Goal: Task Accomplishment & Management: Manage account settings

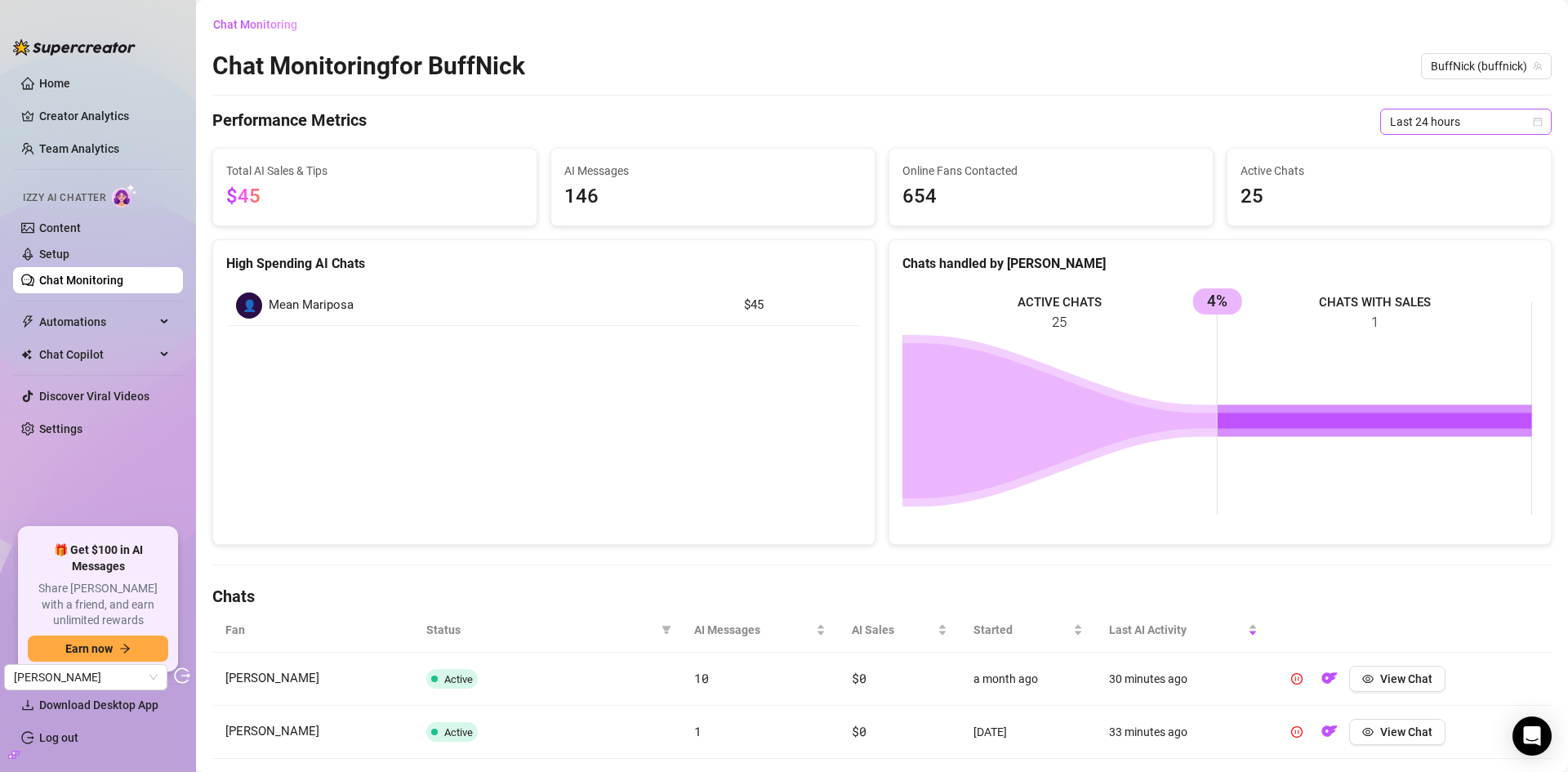
click at [1451, 124] on span "Last 24 hours" at bounding box center [1466, 122] width 152 height 25
click at [1432, 173] on div "Last 7 days" at bounding box center [1453, 181] width 145 height 18
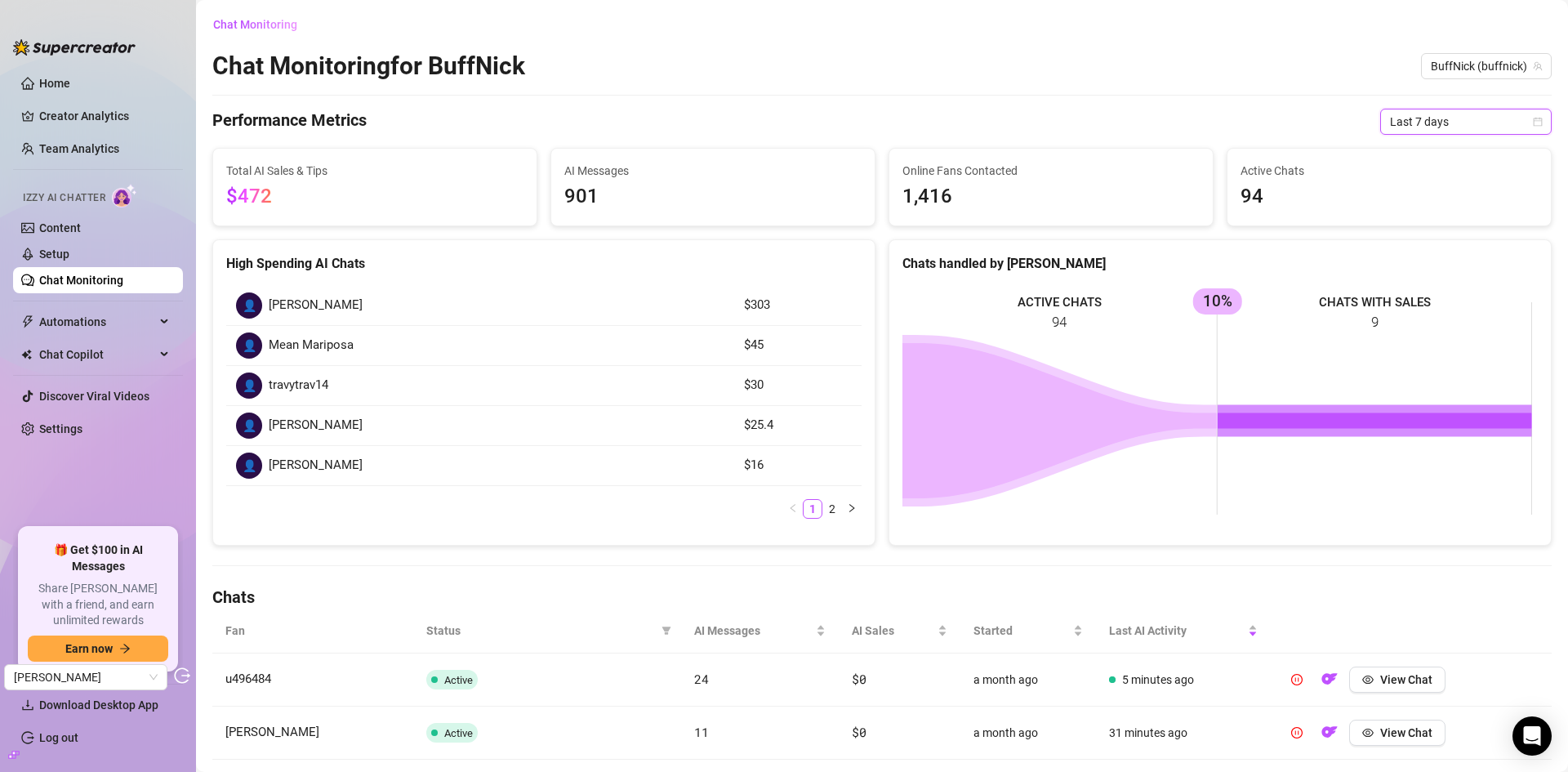
click at [1416, 122] on span "Last 7 days" at bounding box center [1466, 122] width 152 height 25
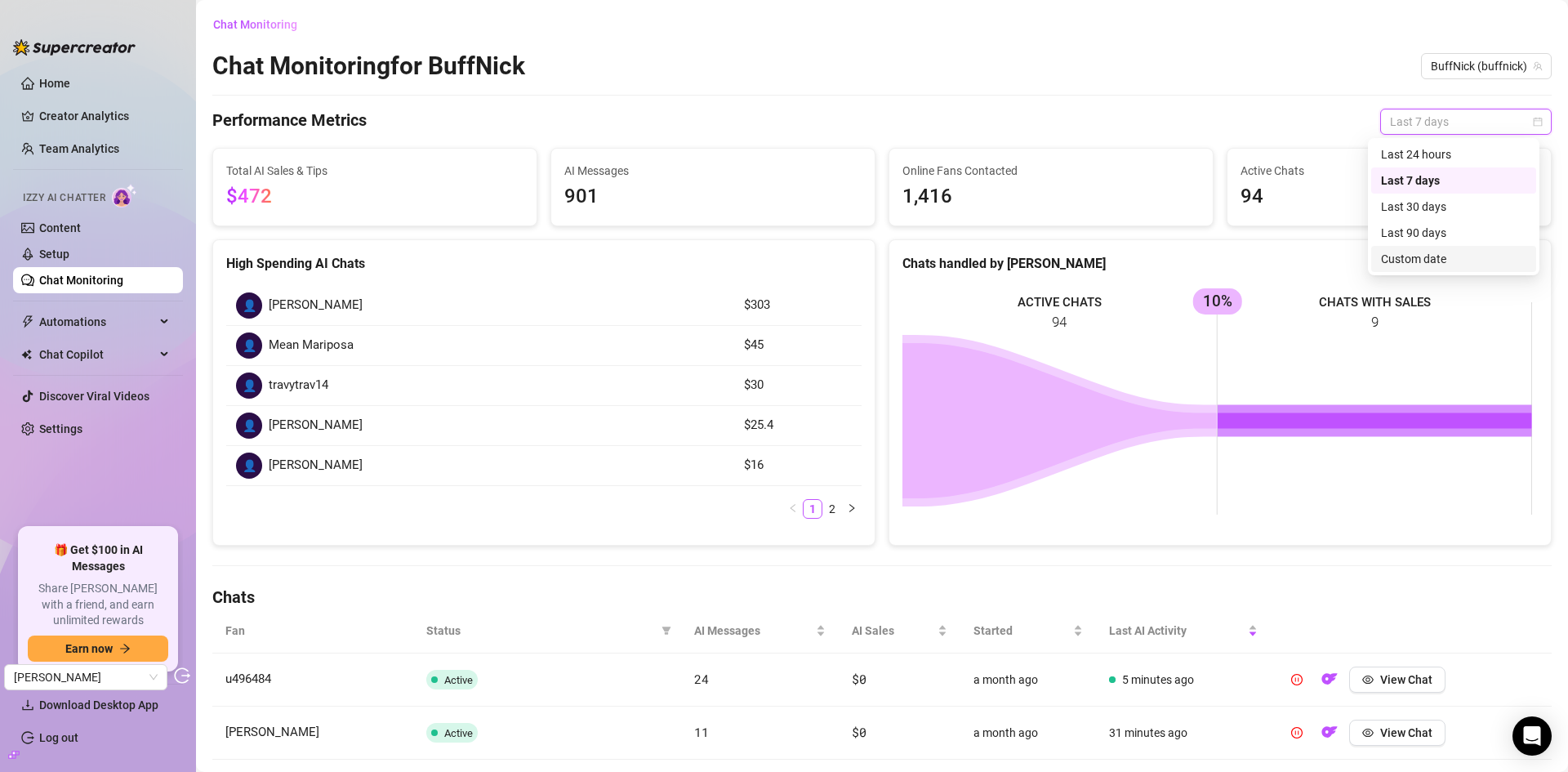
click at [1445, 258] on div "Custom date" at bounding box center [1453, 259] width 145 height 18
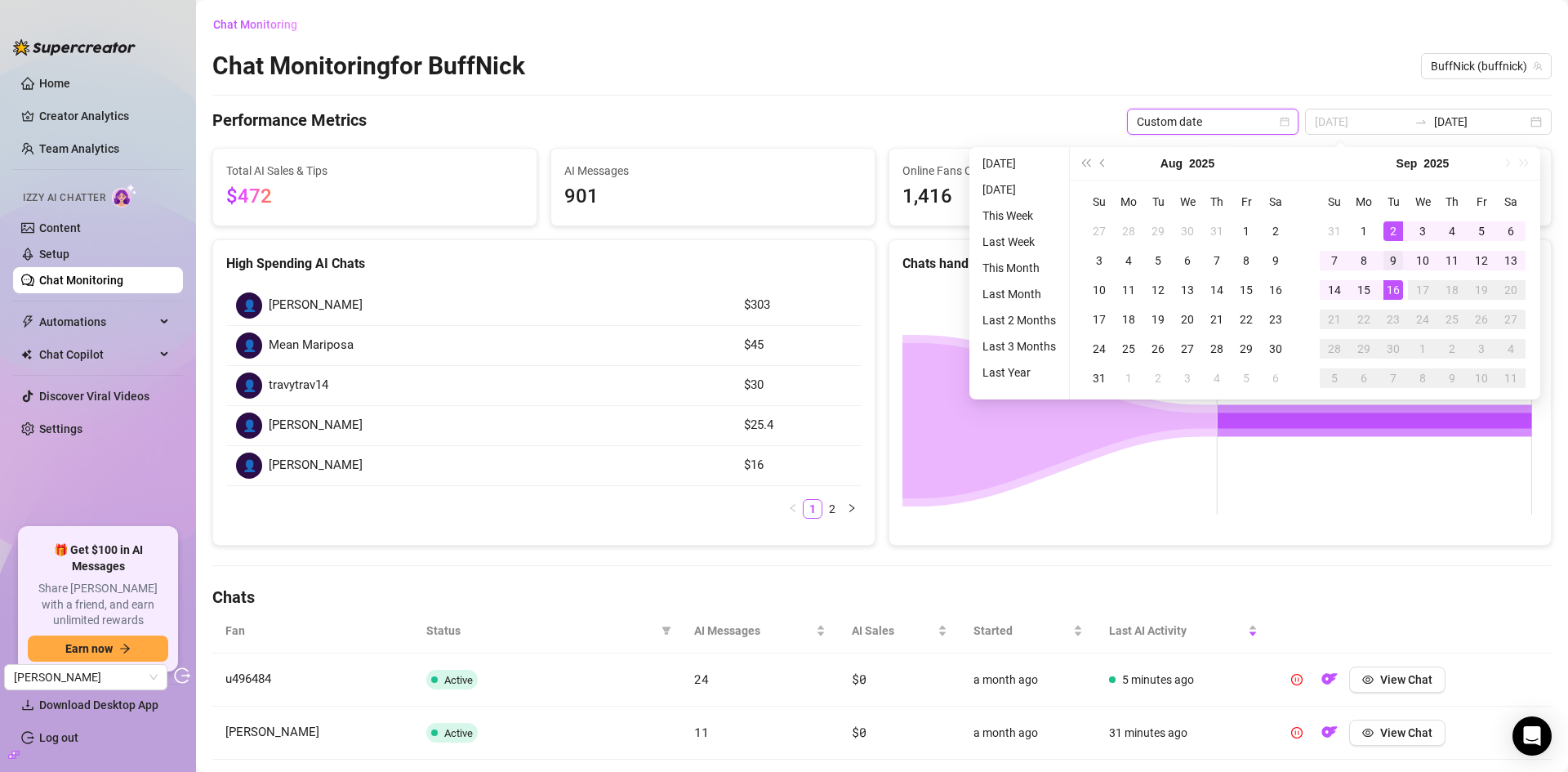
type input "[DATE]"
click at [1389, 259] on div "9" at bounding box center [1393, 259] width 19 height 19
type input "2025-09-09"
click at [1399, 250] on div "9" at bounding box center [1393, 259] width 19 height 19
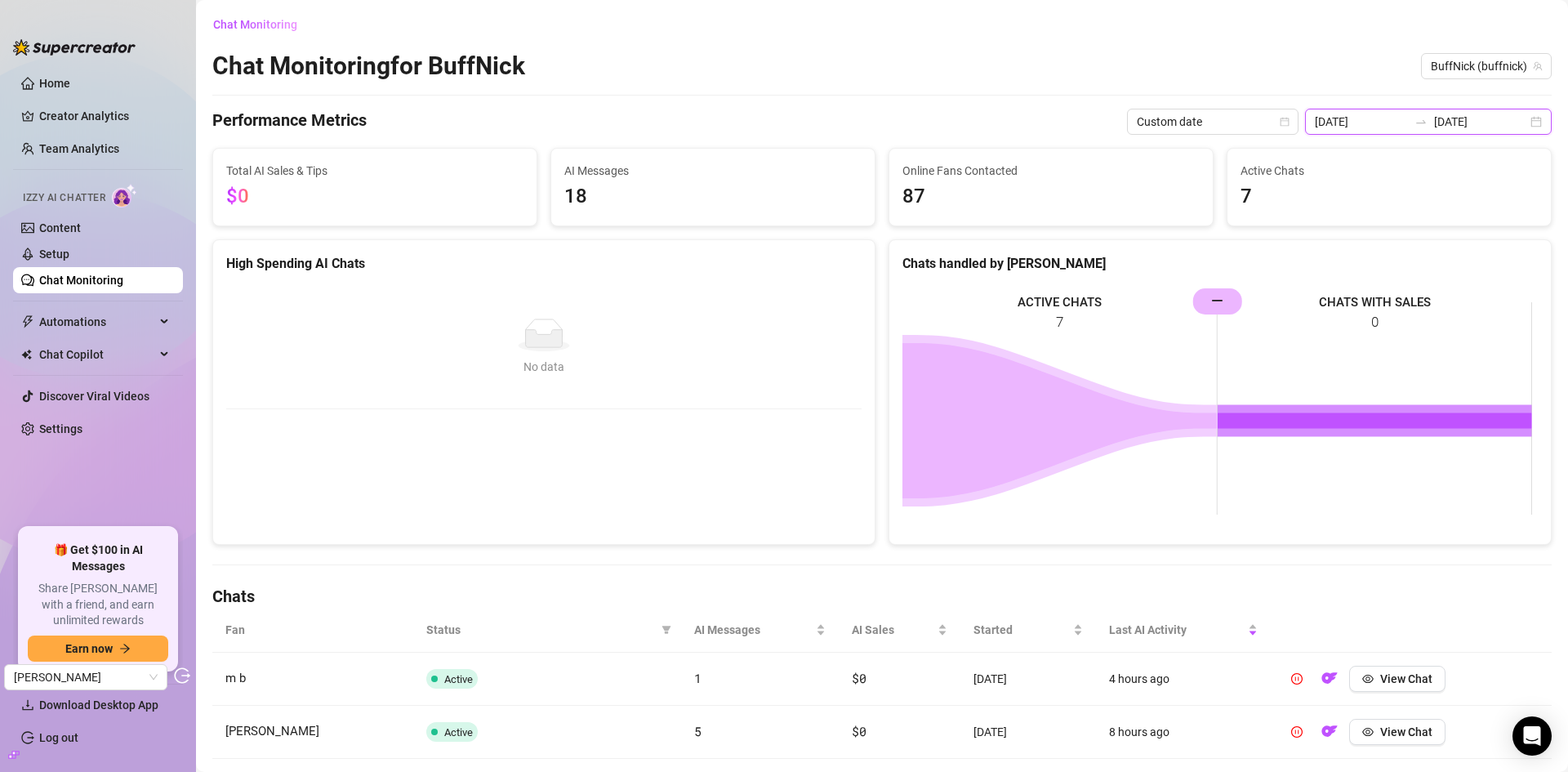
click at [1395, 117] on input "2025-09-09" at bounding box center [1361, 122] width 93 height 18
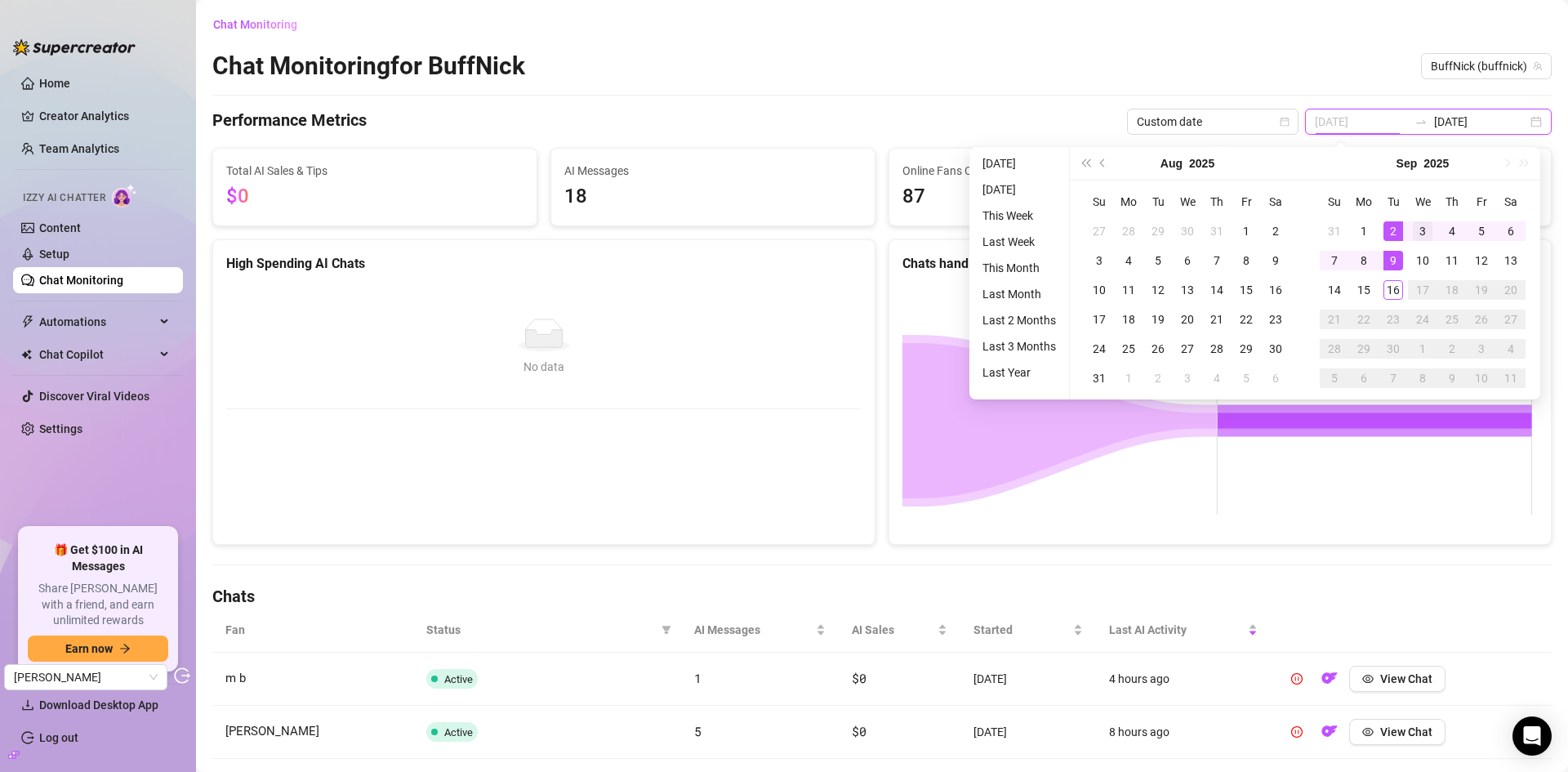
type input "2025-09-03"
click at [1425, 233] on div "3" at bounding box center [1422, 230] width 19 height 19
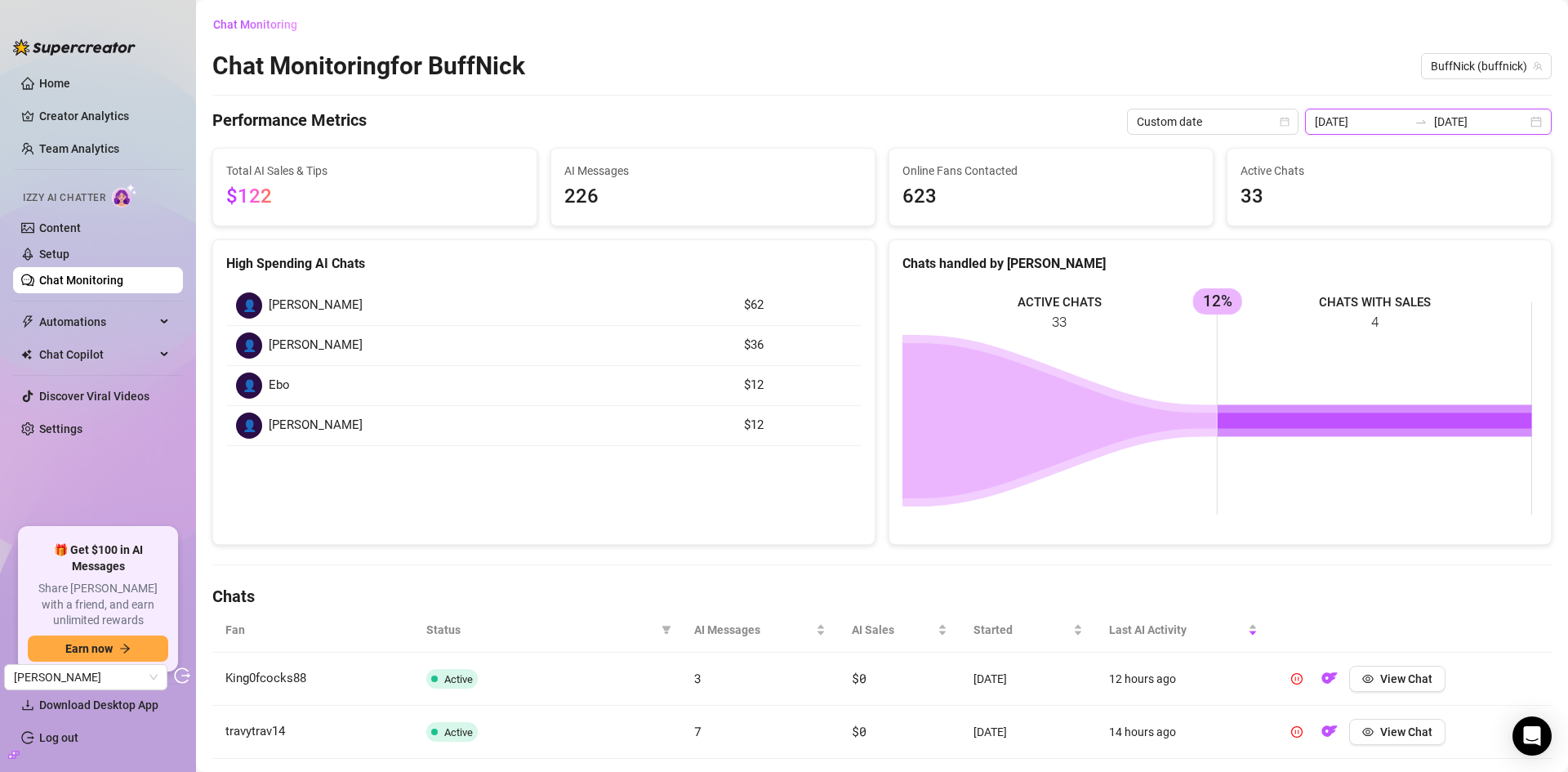
click at [1447, 122] on input "2025-09-03" at bounding box center [1481, 122] width 93 height 18
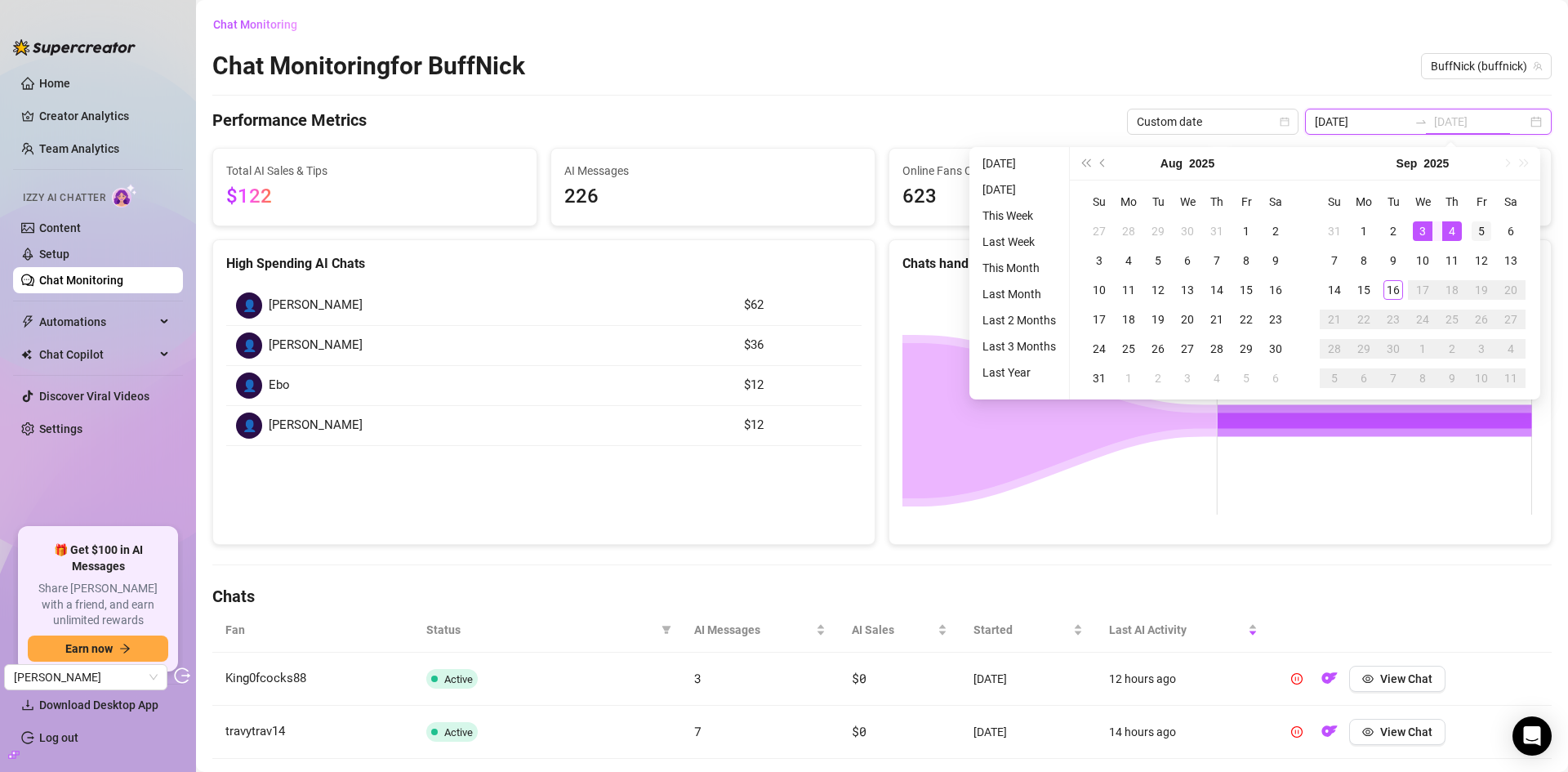
type input "2025-09-05"
click at [1485, 227] on div "5" at bounding box center [1481, 230] width 19 height 19
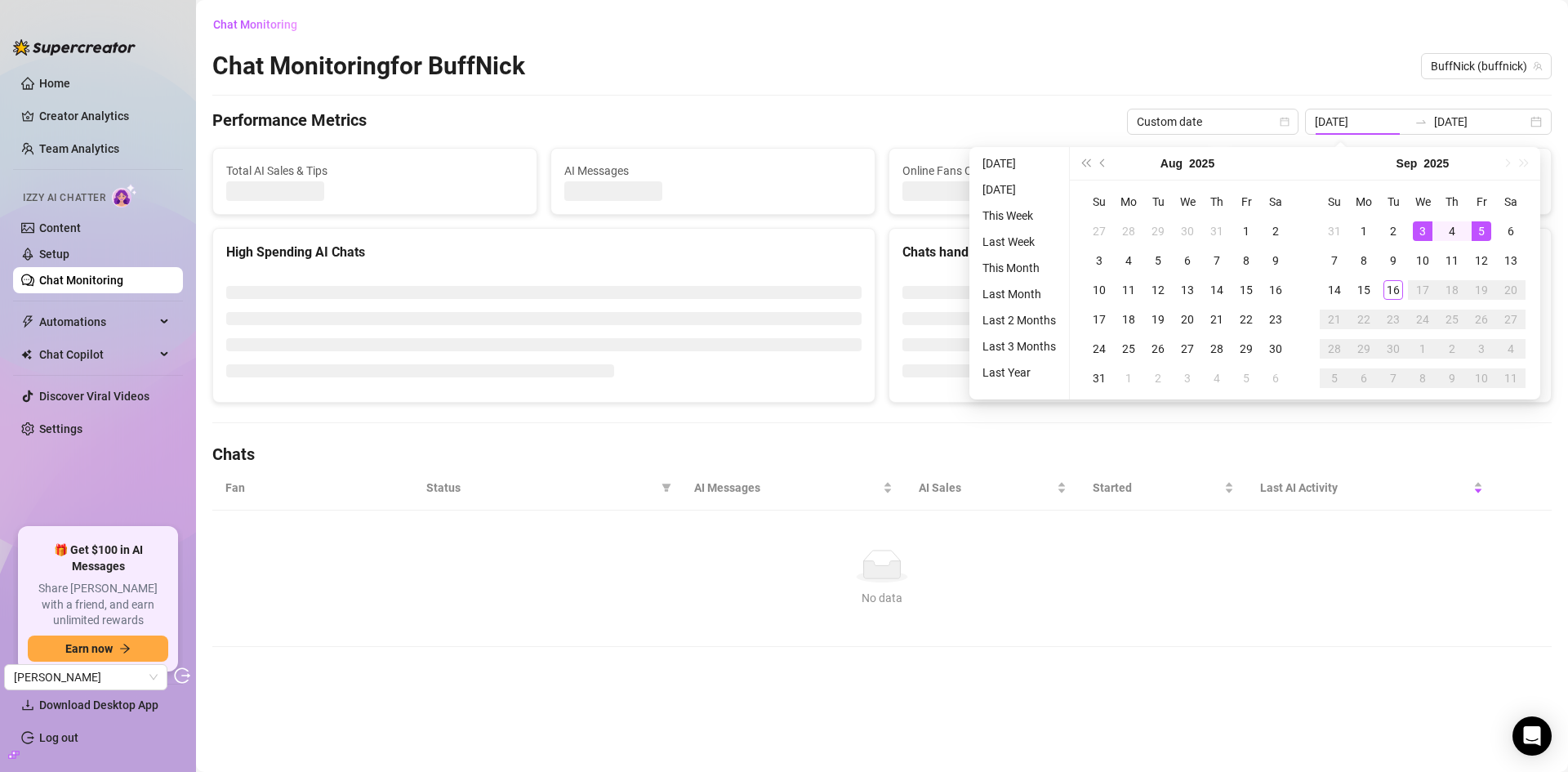
type input "2025-09-05"
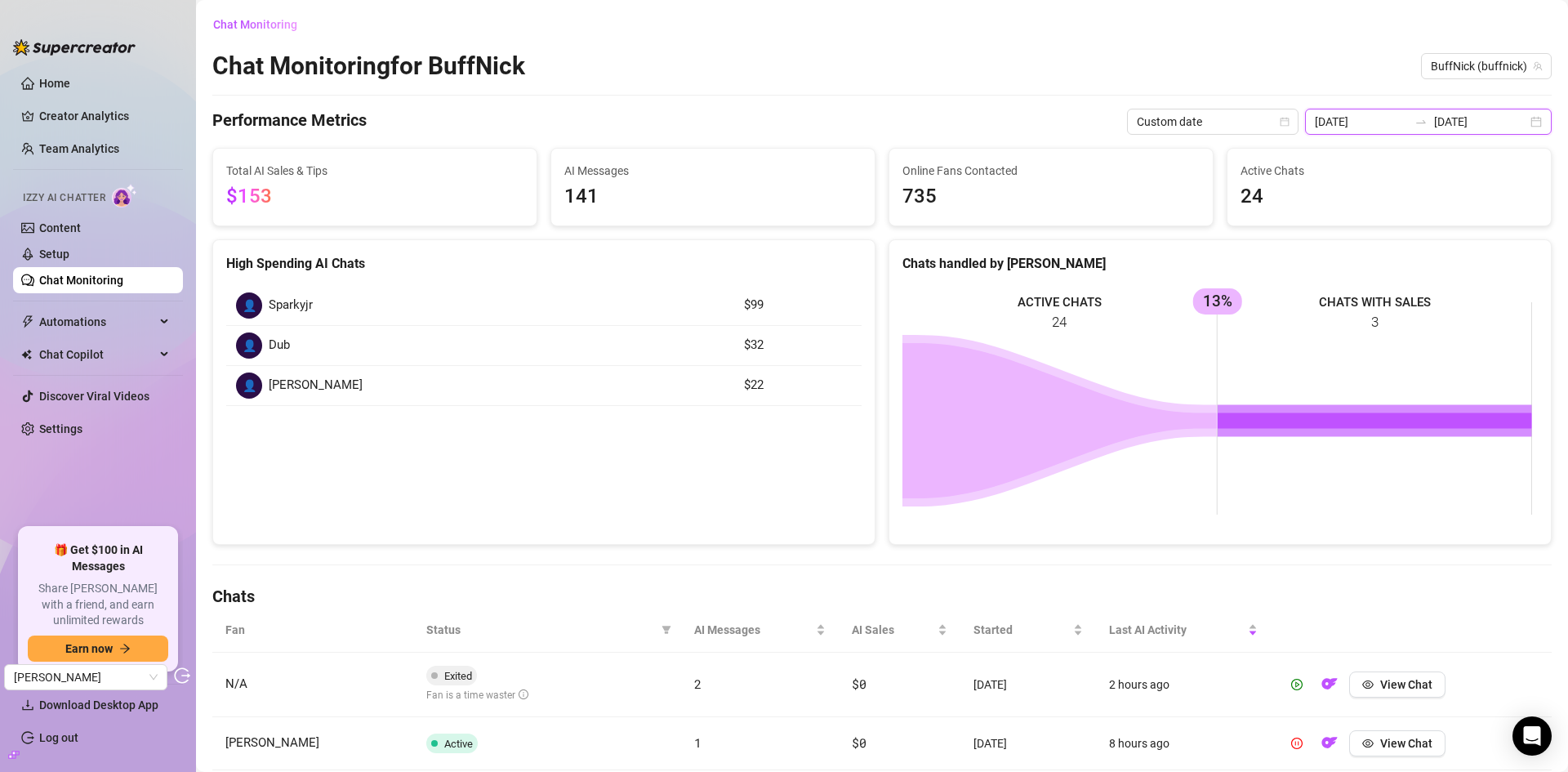
click at [1435, 120] on input "2025-09-05" at bounding box center [1481, 122] width 93 height 18
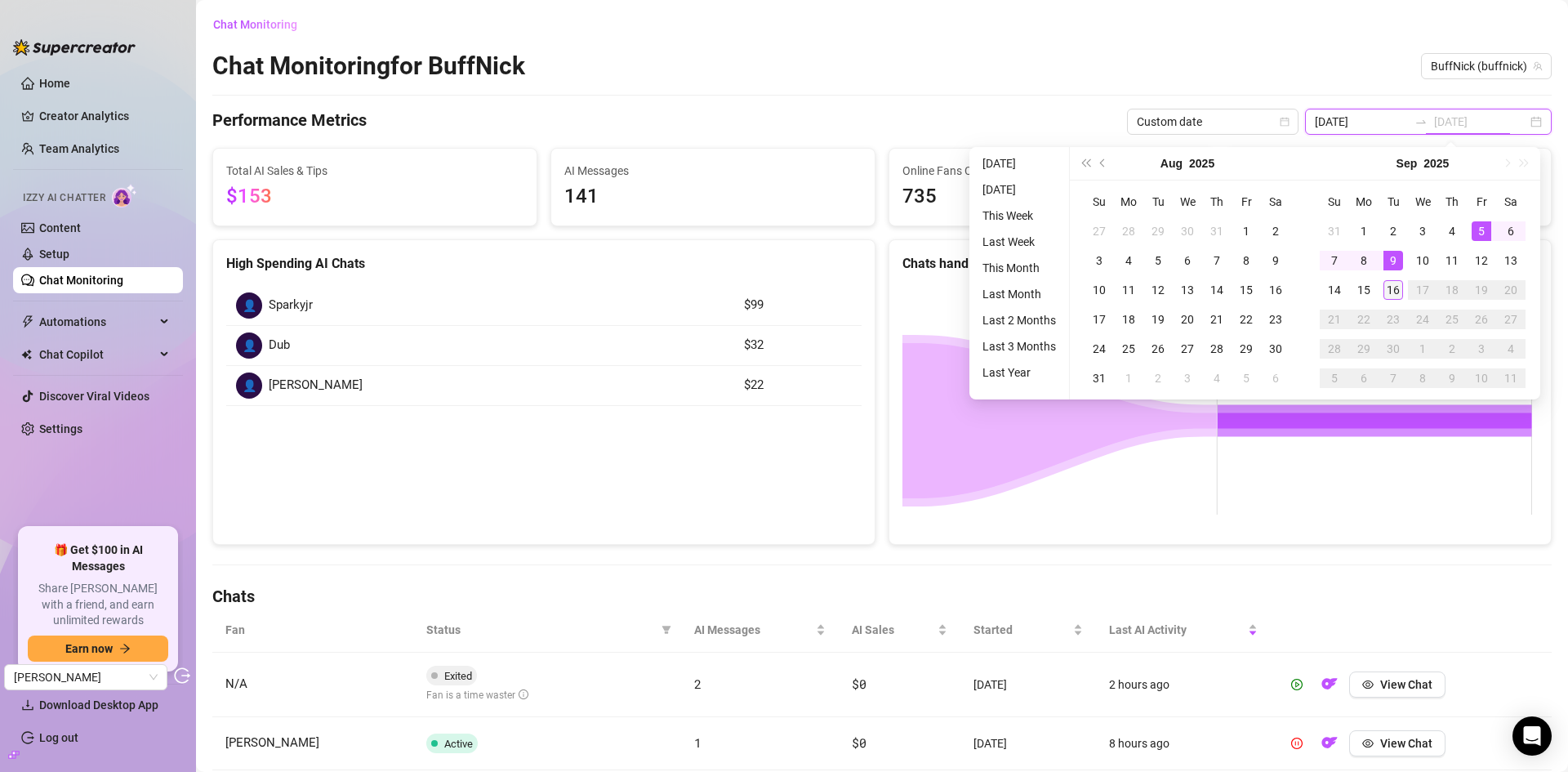
type input "2025-09-16"
click at [1387, 289] on div "16" at bounding box center [1393, 290] width 19 height 19
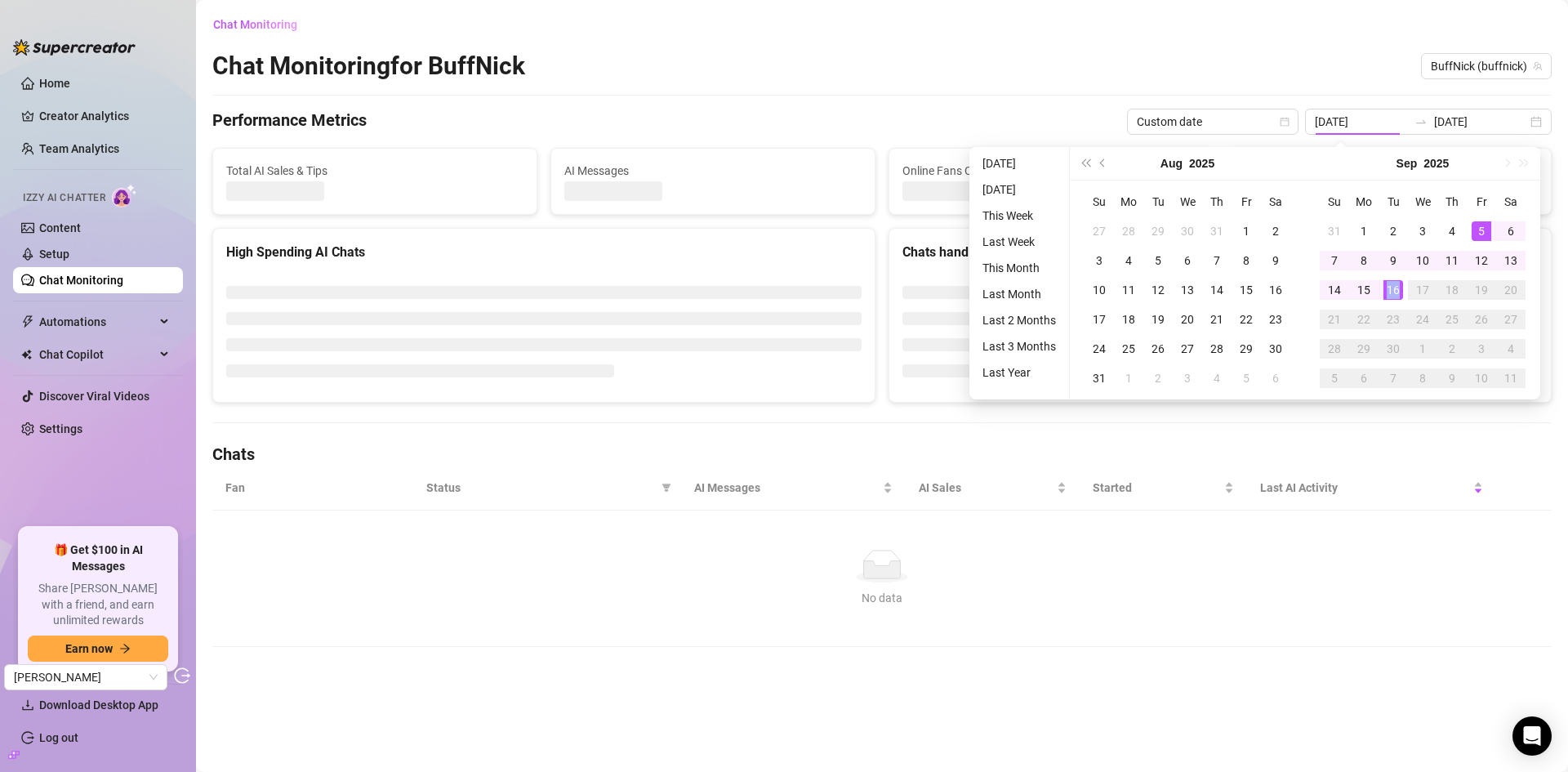
type input "2025-09-16"
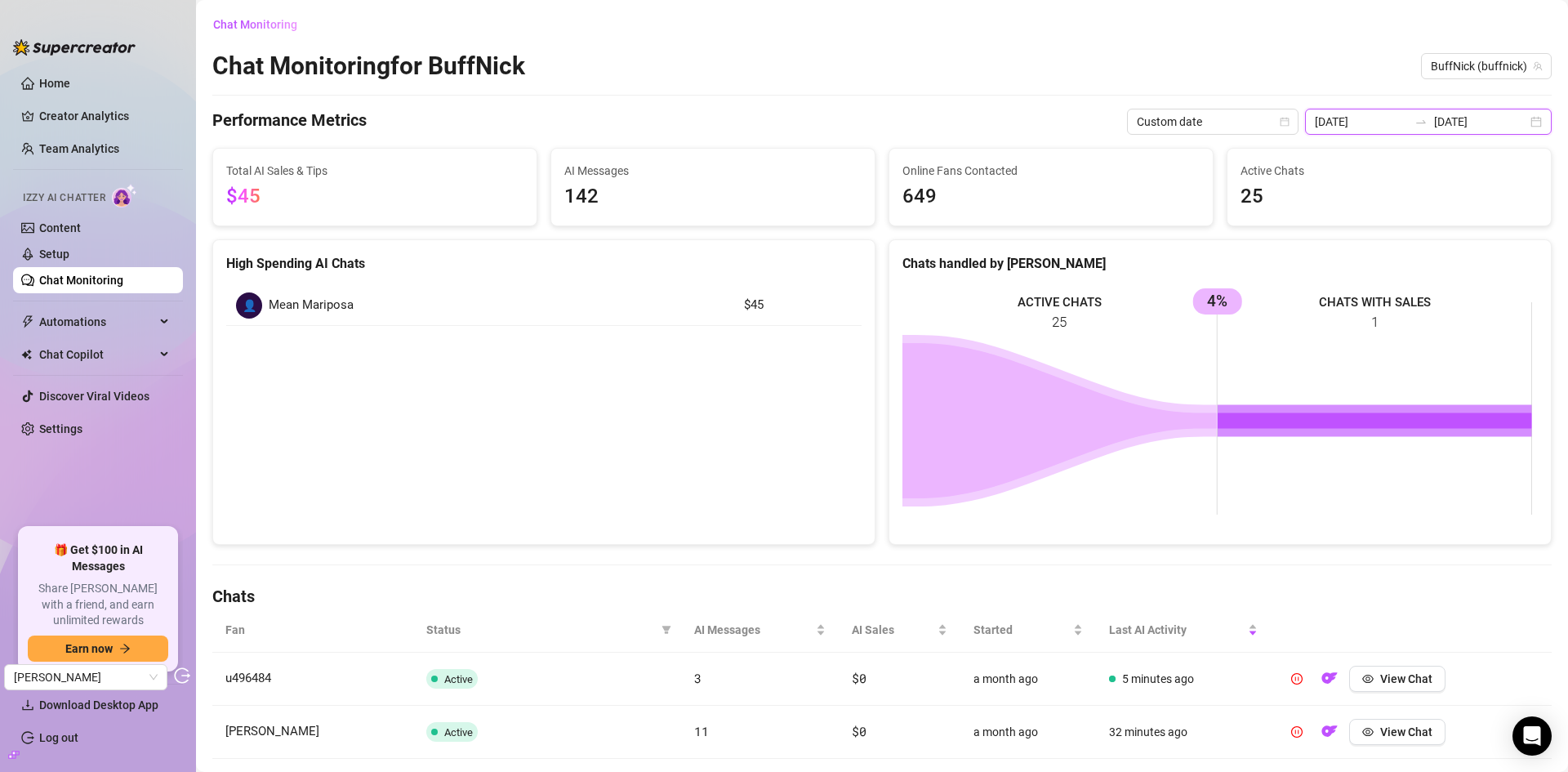
click at [1448, 121] on input "2025-09-16" at bounding box center [1481, 122] width 93 height 18
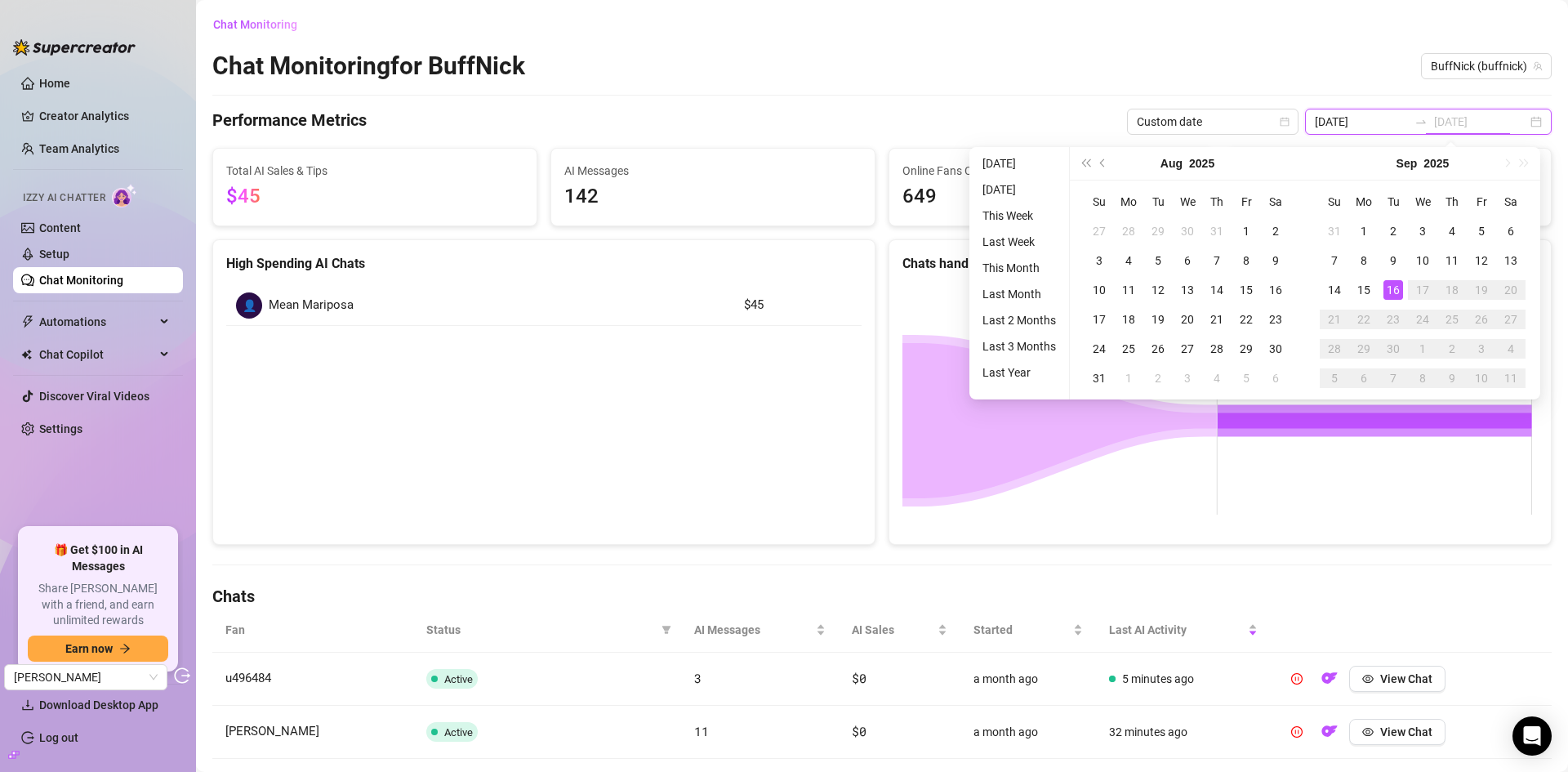
type input "2025-09-16"
click at [1001, 66] on div "Chat Monitoring for BuffNick BuffNick (buffnick)" at bounding box center [882, 66] width 1340 height 31
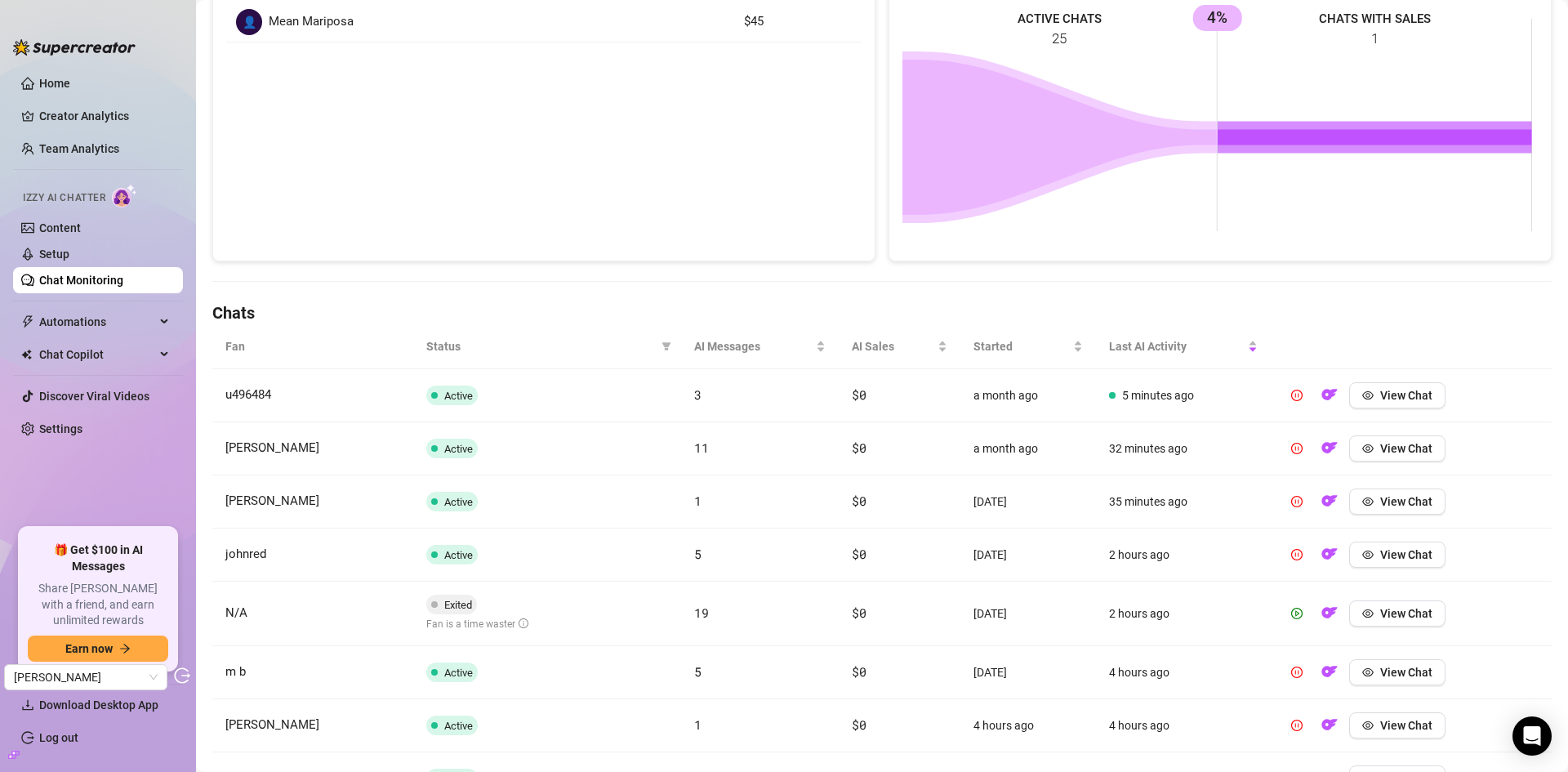
scroll to position [164, 0]
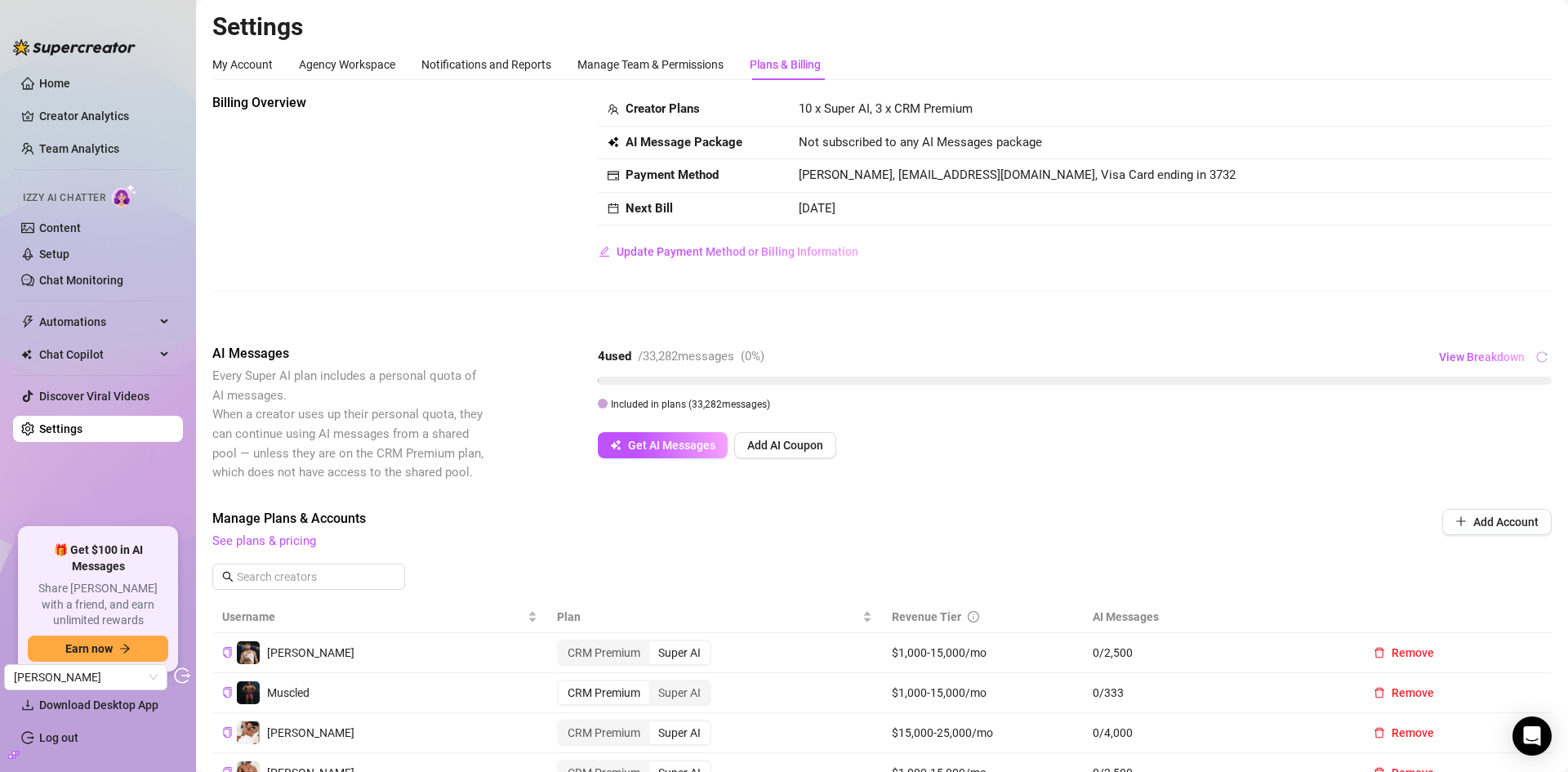
scroll to position [405, 0]
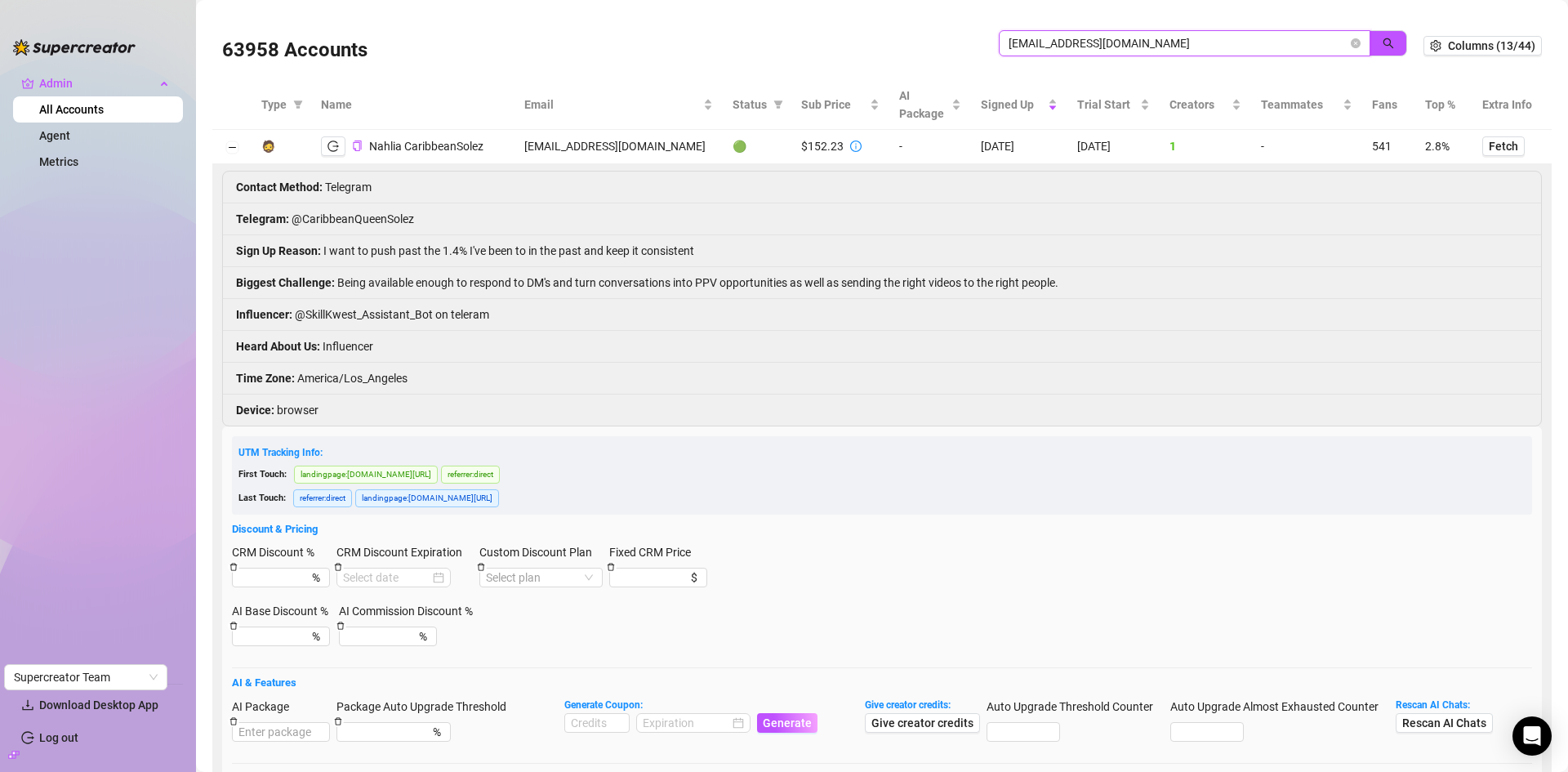
drag, startPoint x: 1201, startPoint y: 46, endPoint x: 944, endPoint y: 48, distance: 257.0
click at [944, 48] on div "63958 Accounts caribbeansolez@gmail.com" at bounding box center [822, 46] width 1202 height 56
paste input "fameagency3"
click at [1381, 33] on button "button" at bounding box center [1388, 43] width 37 height 26
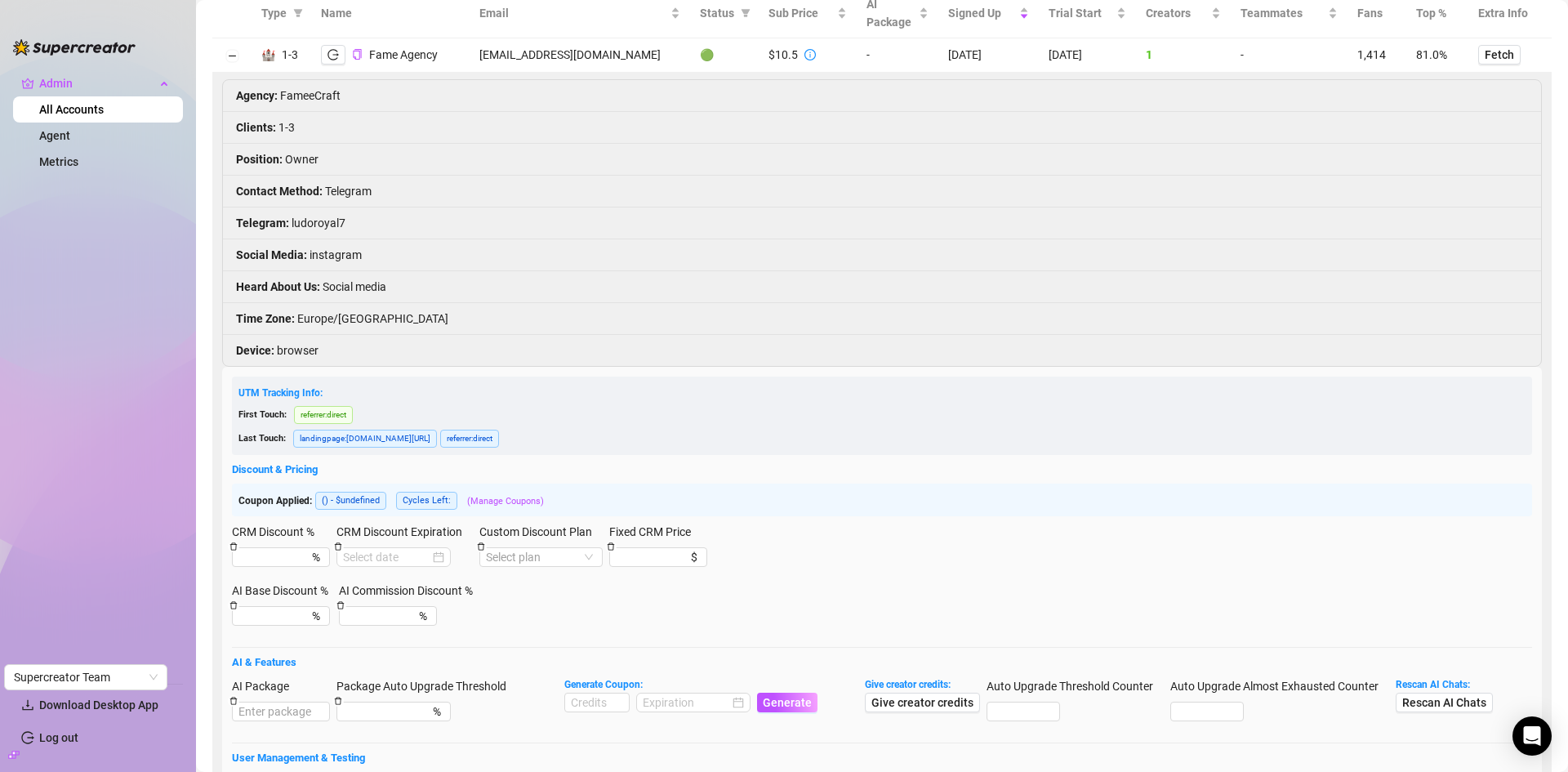
scroll to position [327, 0]
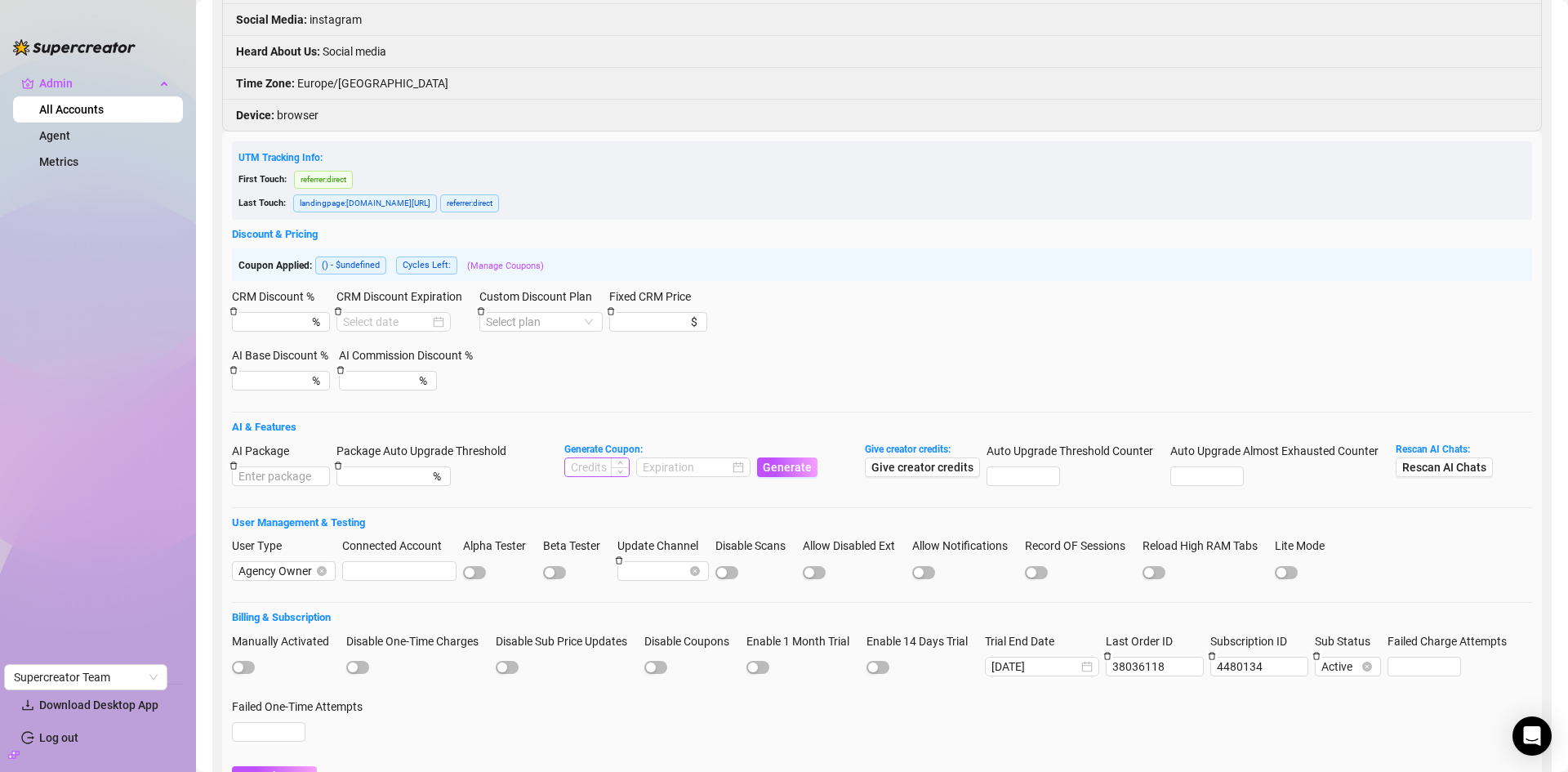
type input "fameagency3@gmail.com"
click at [604, 472] on input at bounding box center [598, 467] width 64 height 18
type input "1000"
click at [673, 463] on input at bounding box center [685, 467] width 87 height 18
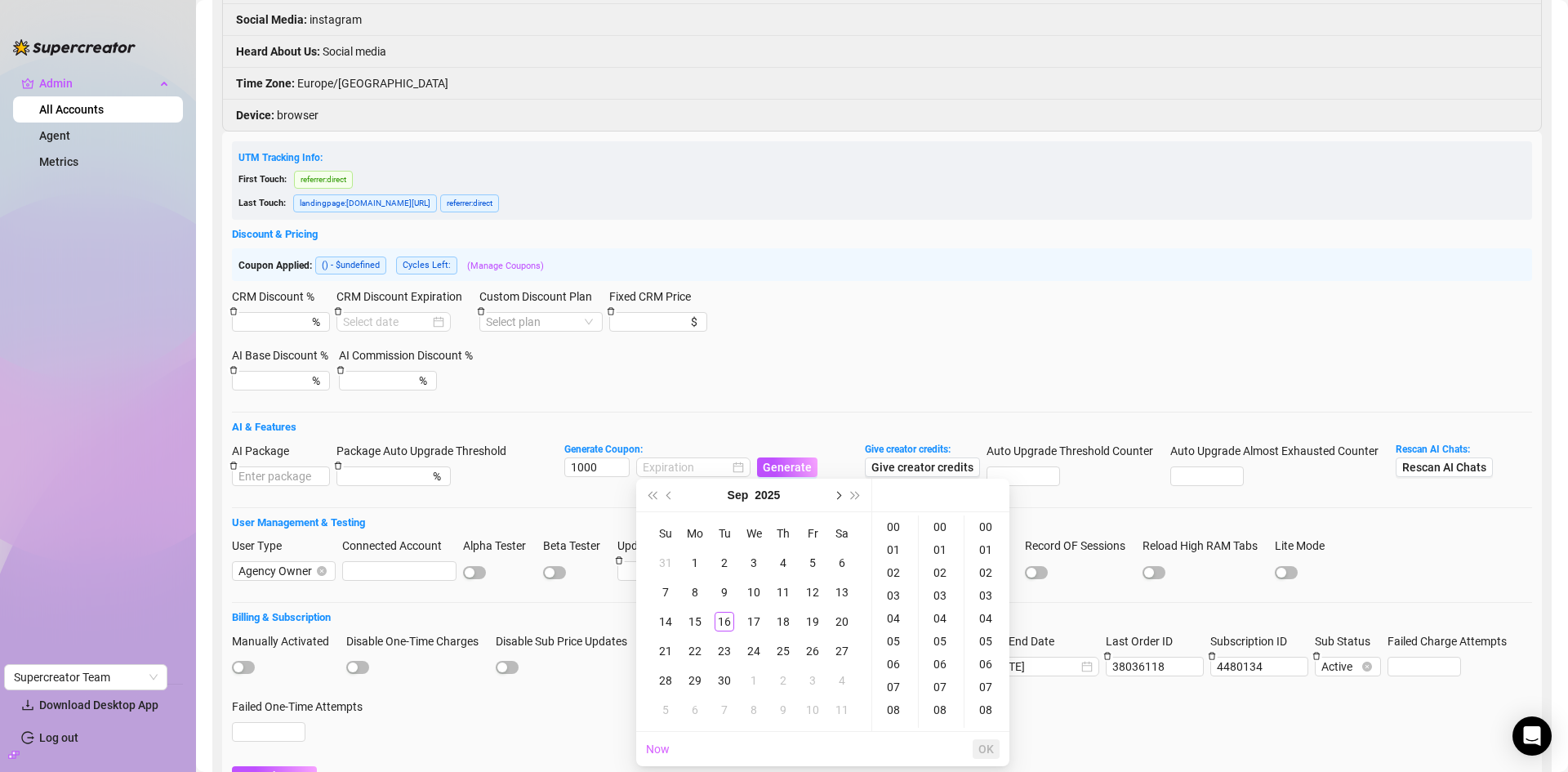
click at [840, 495] on span "Next month (PageDown)" at bounding box center [837, 494] width 8 height 8
click at [789, 622] on div "16" at bounding box center [782, 620] width 19 height 19
type input "2025-10-16 00:00:00"
click at [994, 741] on button "OK" at bounding box center [986, 748] width 26 height 19
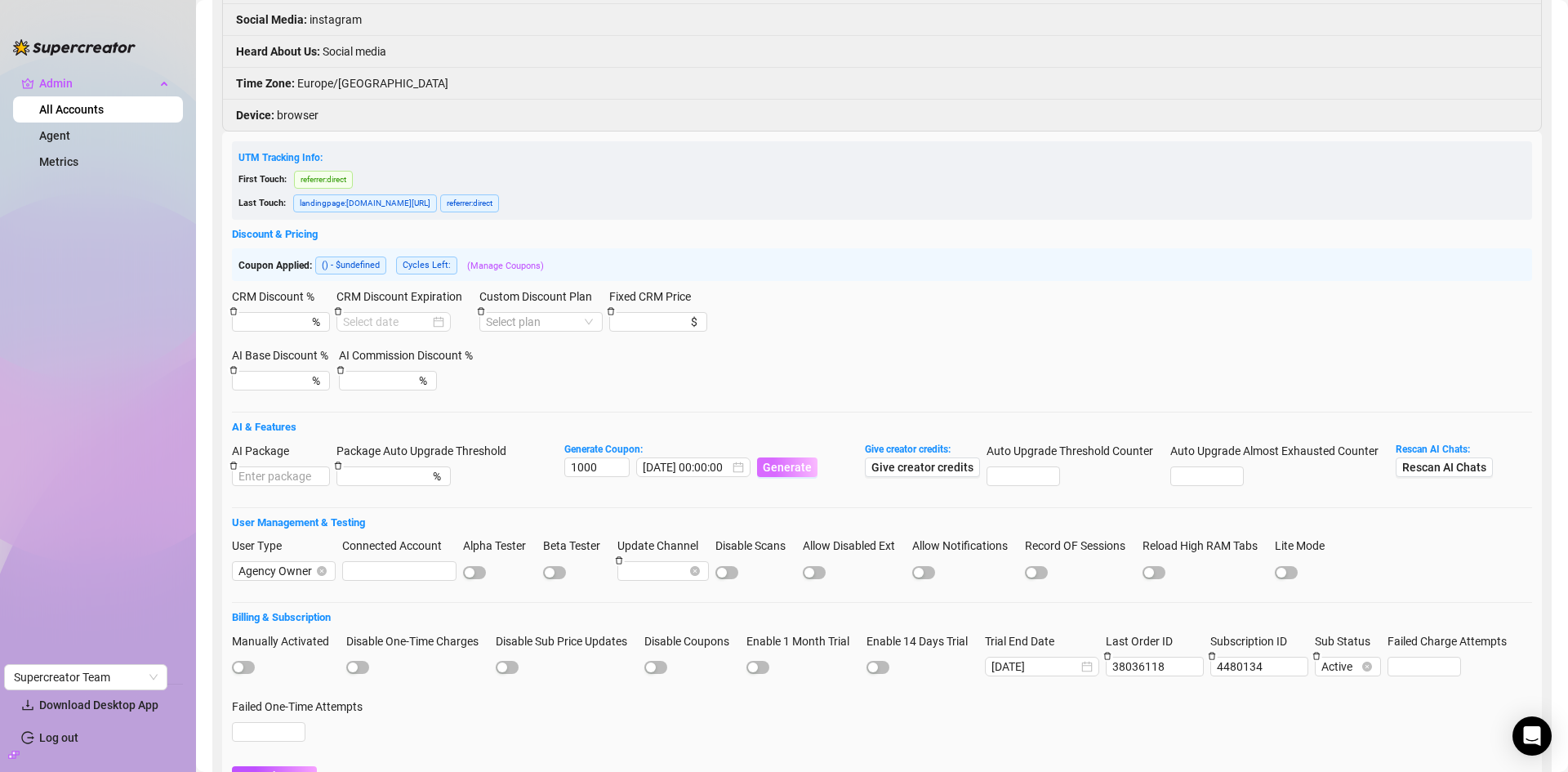
click at [795, 473] on button "Generate" at bounding box center [788, 467] width 60 height 19
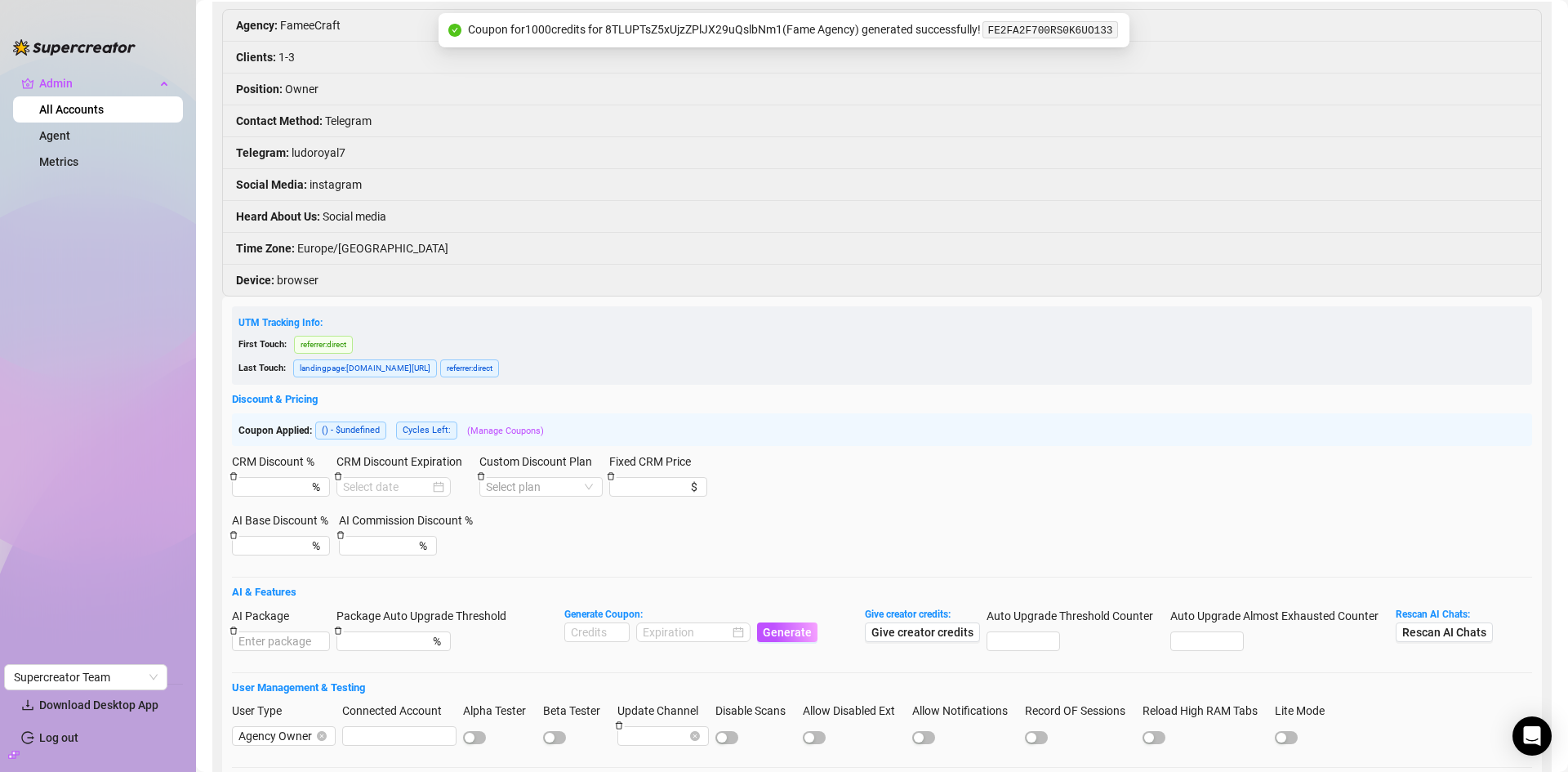
scroll to position [164, 0]
drag, startPoint x: 1113, startPoint y: 34, endPoint x: 988, endPoint y: 32, distance: 125.0
click at [988, 32] on div "Coupon for 1000 credits for 8TLUPTsZ5xUjzZPlJX29uQslbNm1 ( Fame Agency ) genera…" at bounding box center [784, 30] width 691 height 35
copy code "FE2FA2F700RS0K6UO133"
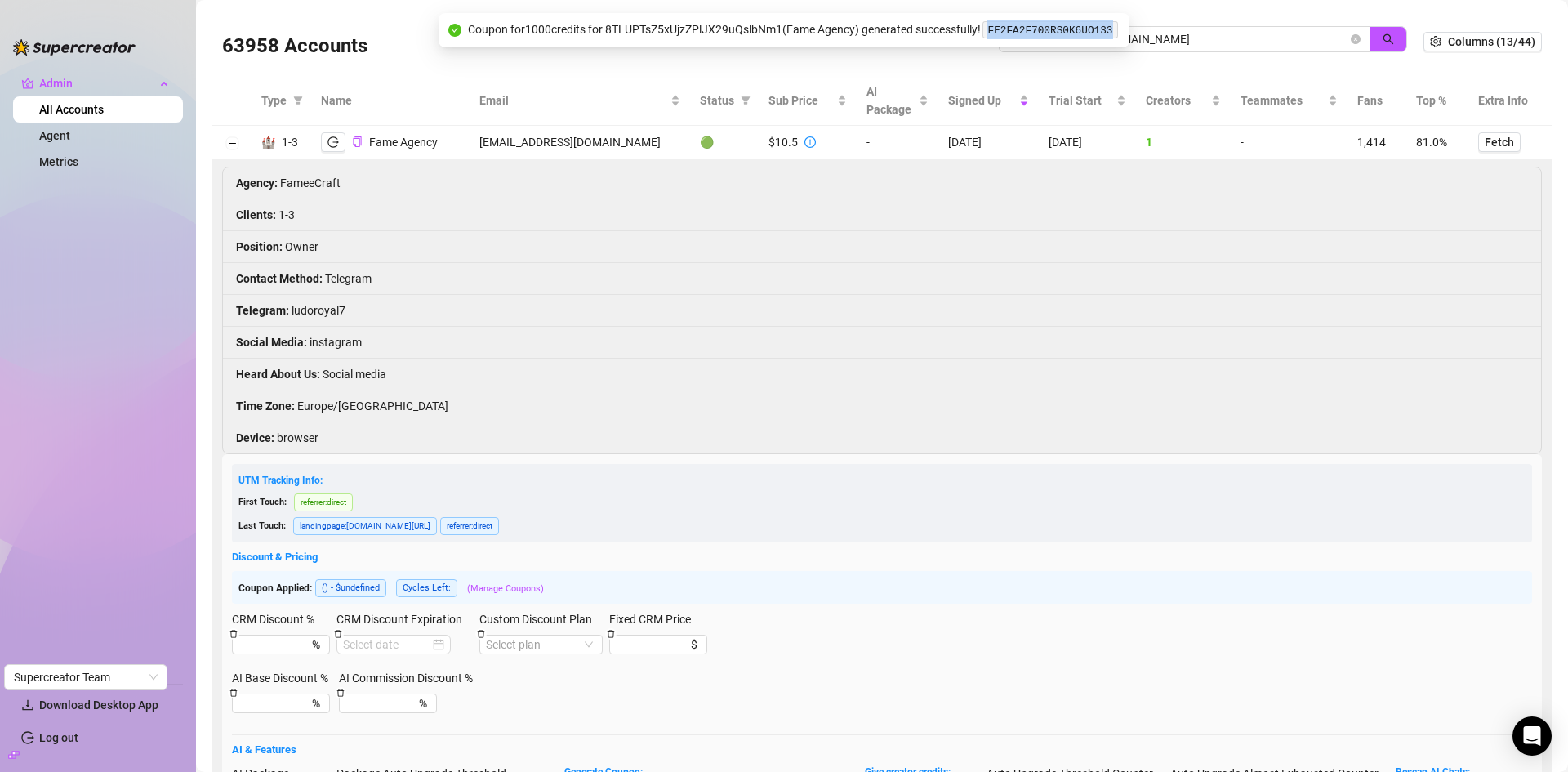
scroll to position [0, 0]
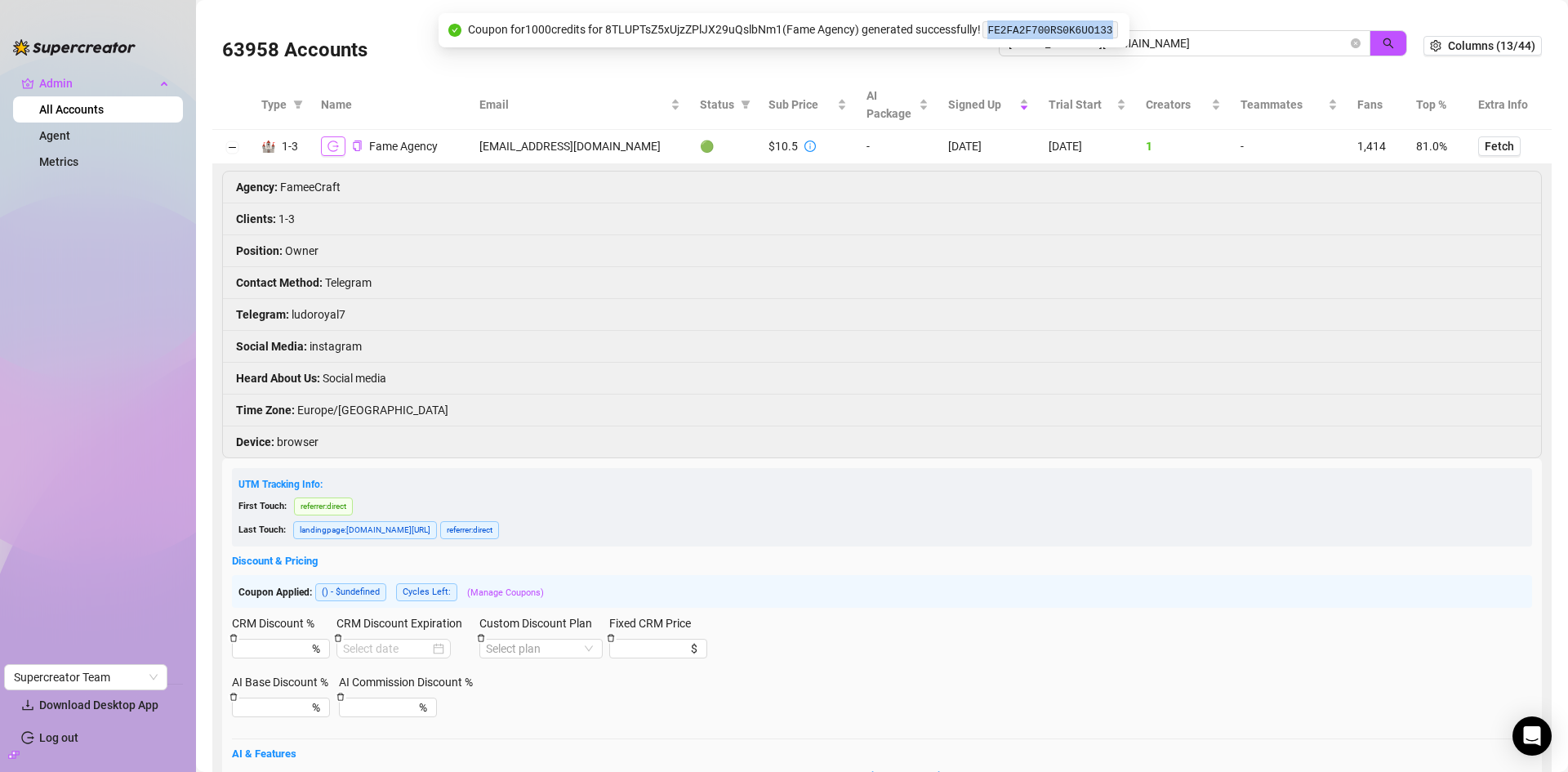
click at [334, 151] on icon "logout" at bounding box center [333, 146] width 12 height 11
click at [1192, 38] on input "fameagency3@gmail.com" at bounding box center [1178, 44] width 339 height 18
drag, startPoint x: 1192, startPoint y: 38, endPoint x: 1103, endPoint y: 42, distance: 89.1
click at [993, 36] on body "Admin All Accounts Agent Metrics Download Desktop App Log out Supercreator Team…" at bounding box center [784, 386] width 1568 height 772
click at [1351, 47] on icon "close-circle" at bounding box center [1355, 43] width 10 height 10
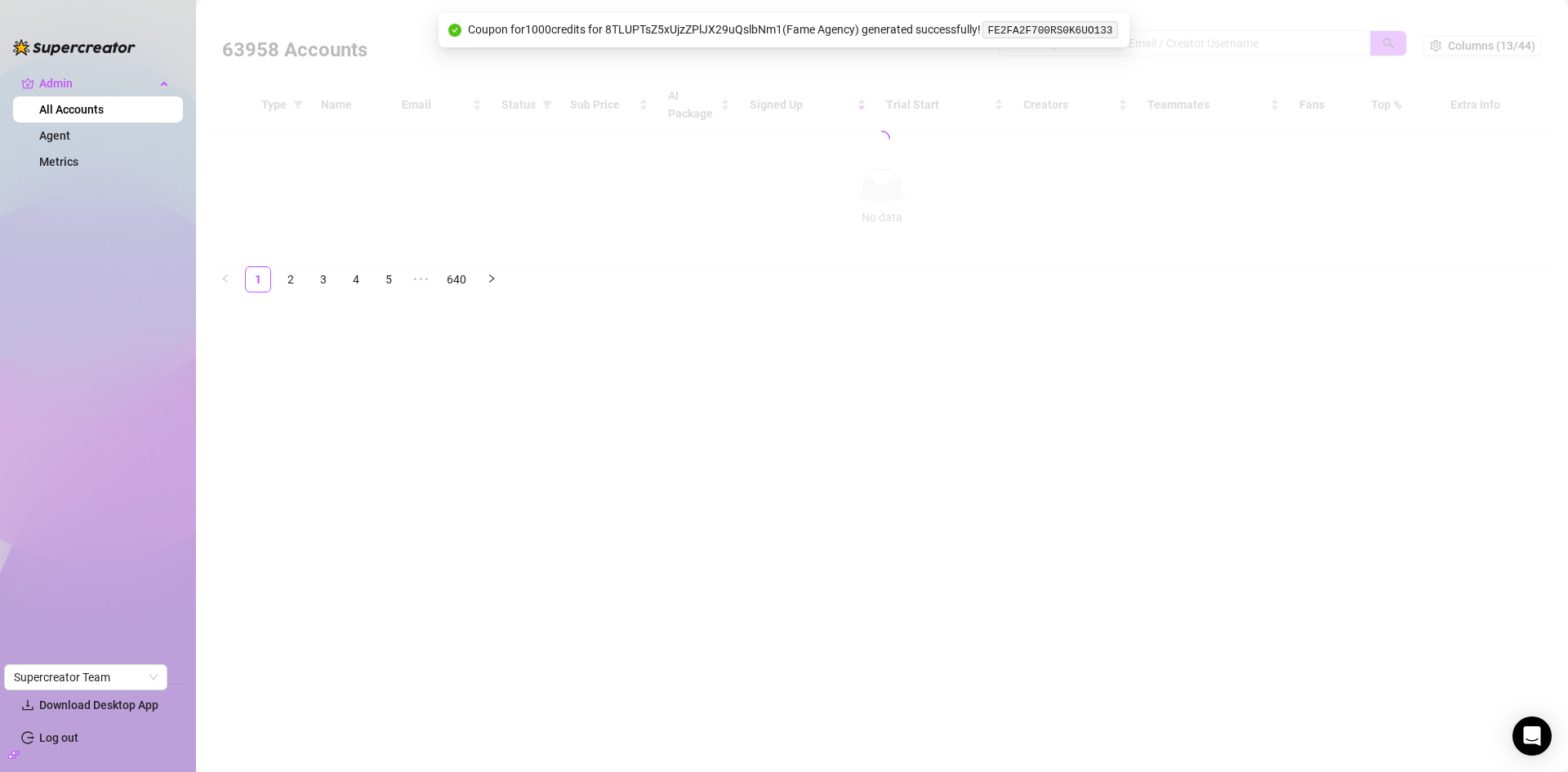
click at [1224, 46] on div at bounding box center [882, 139] width 1340 height 255
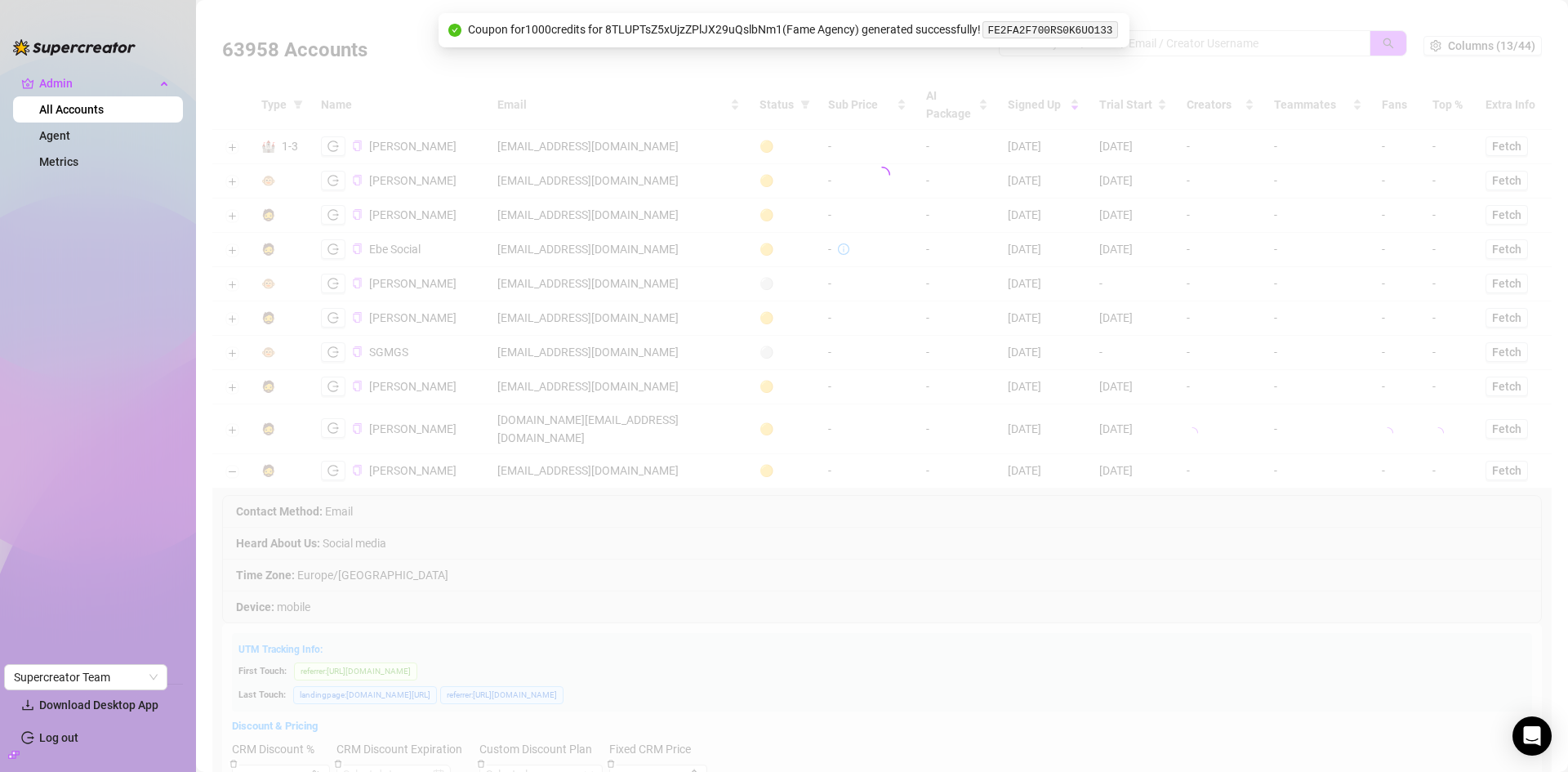
click at [1223, 43] on div at bounding box center [882, 175] width 1340 height 327
click at [1222, 40] on input "search" at bounding box center [1178, 44] width 339 height 18
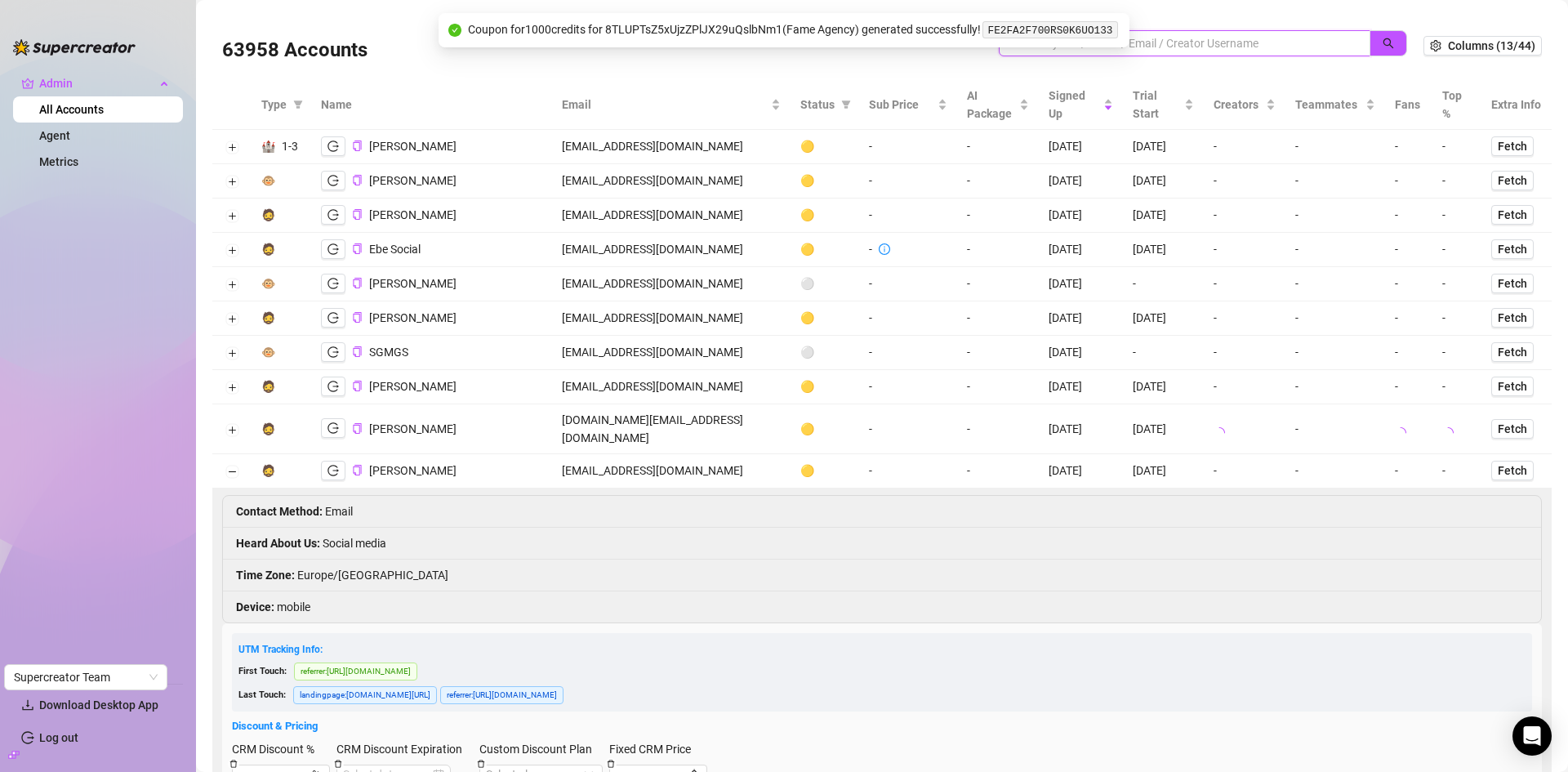
click at [1220, 41] on input "search" at bounding box center [1178, 44] width 339 height 18
paste input "[EMAIL_ADDRESS][DOMAIN_NAME]"
click at [1383, 48] on icon "search" at bounding box center [1388, 43] width 12 height 12
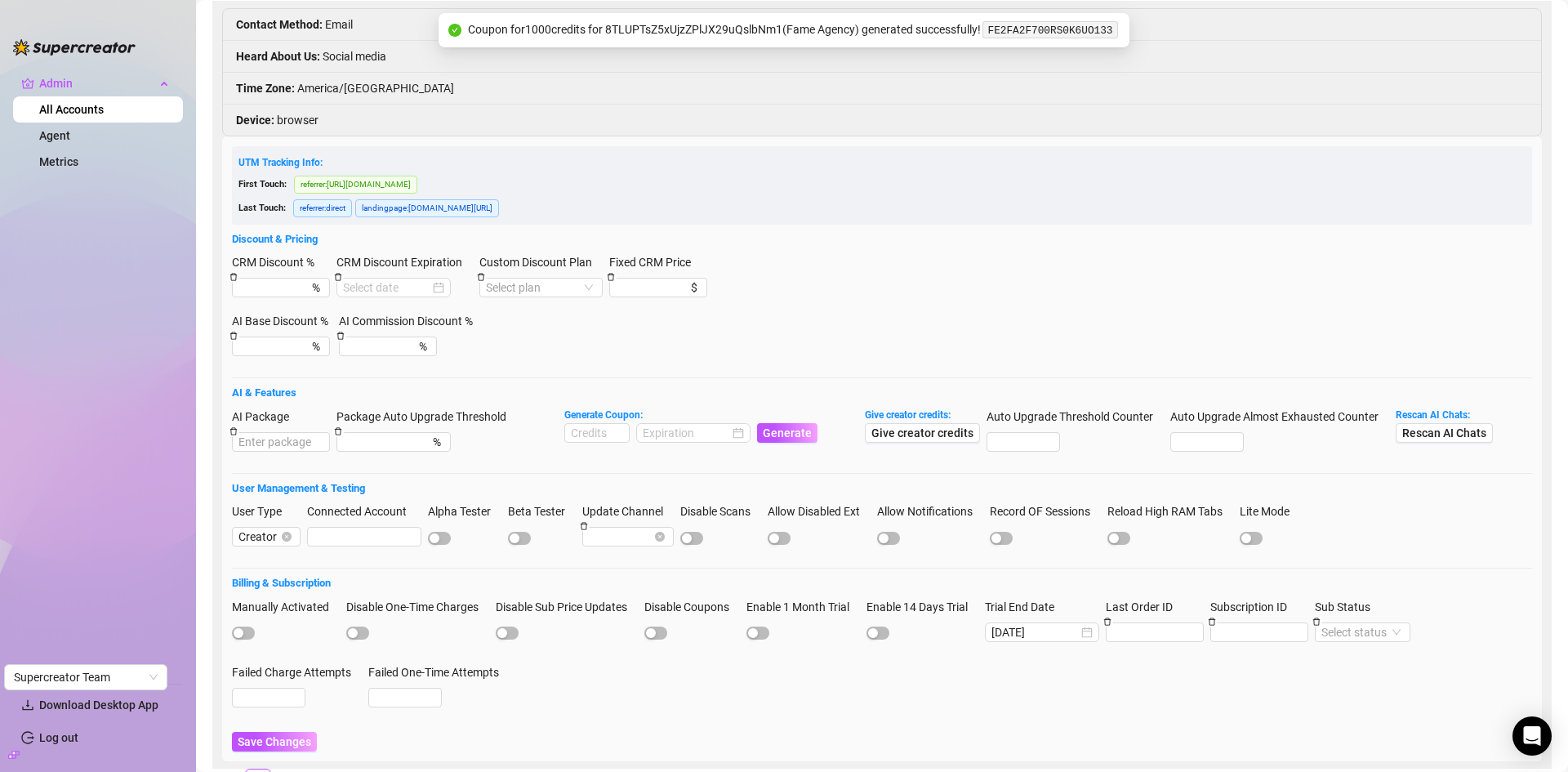
scroll to position [164, 0]
type input "[EMAIL_ADDRESS][DOMAIN_NAME]"
click at [589, 434] on input at bounding box center [598, 432] width 64 height 18
type input "1000"
click at [719, 439] on input at bounding box center [685, 432] width 87 height 18
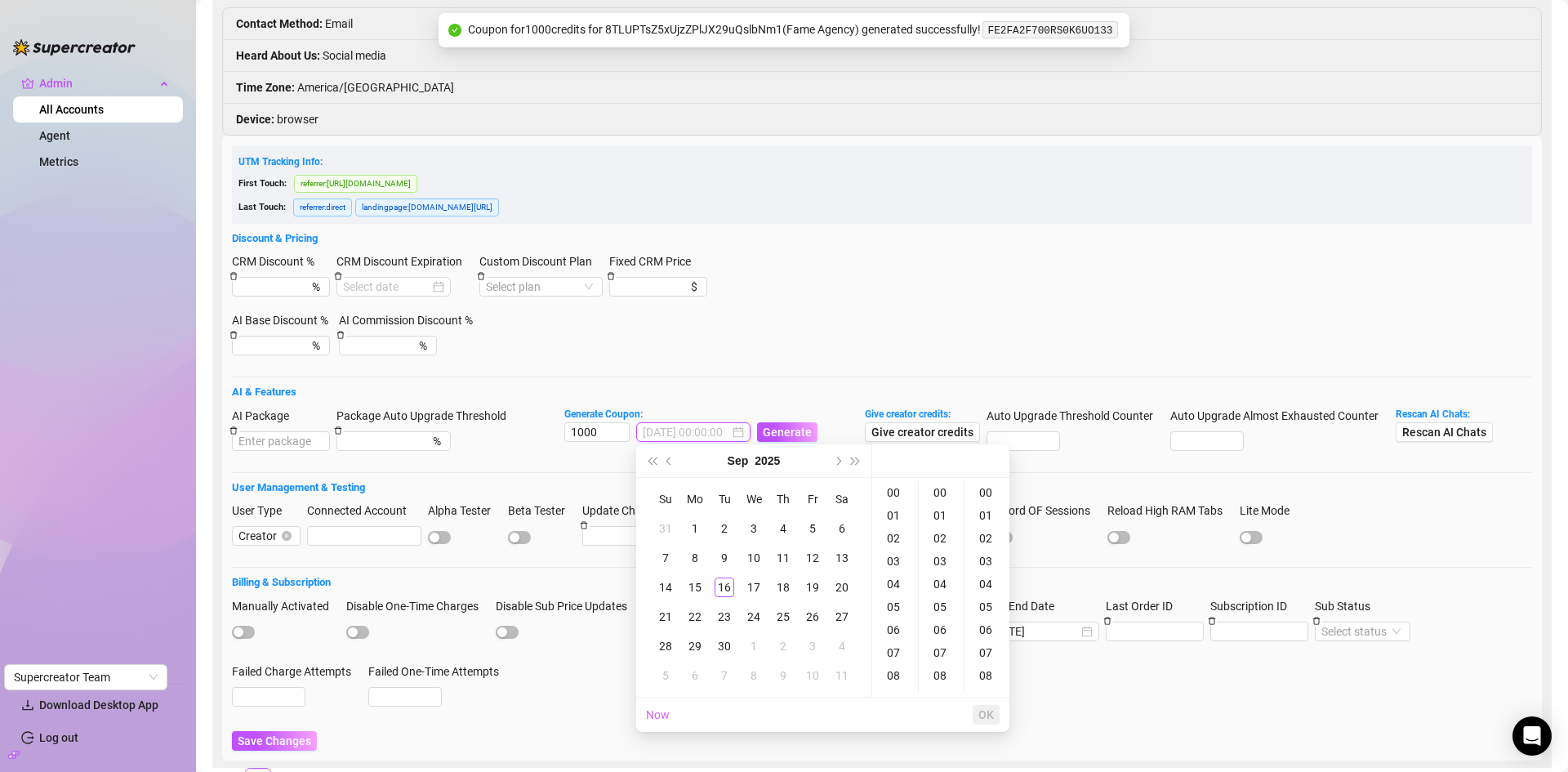
type input "2025-09-06 00:00:00"
click at [838, 469] on button "Next month (PageDown)" at bounding box center [837, 460] width 18 height 33
click at [780, 586] on div "16" at bounding box center [782, 587] width 19 height 19
type input "2025-10-16 00:00:00"
click at [990, 705] on button "OK" at bounding box center [986, 714] width 26 height 19
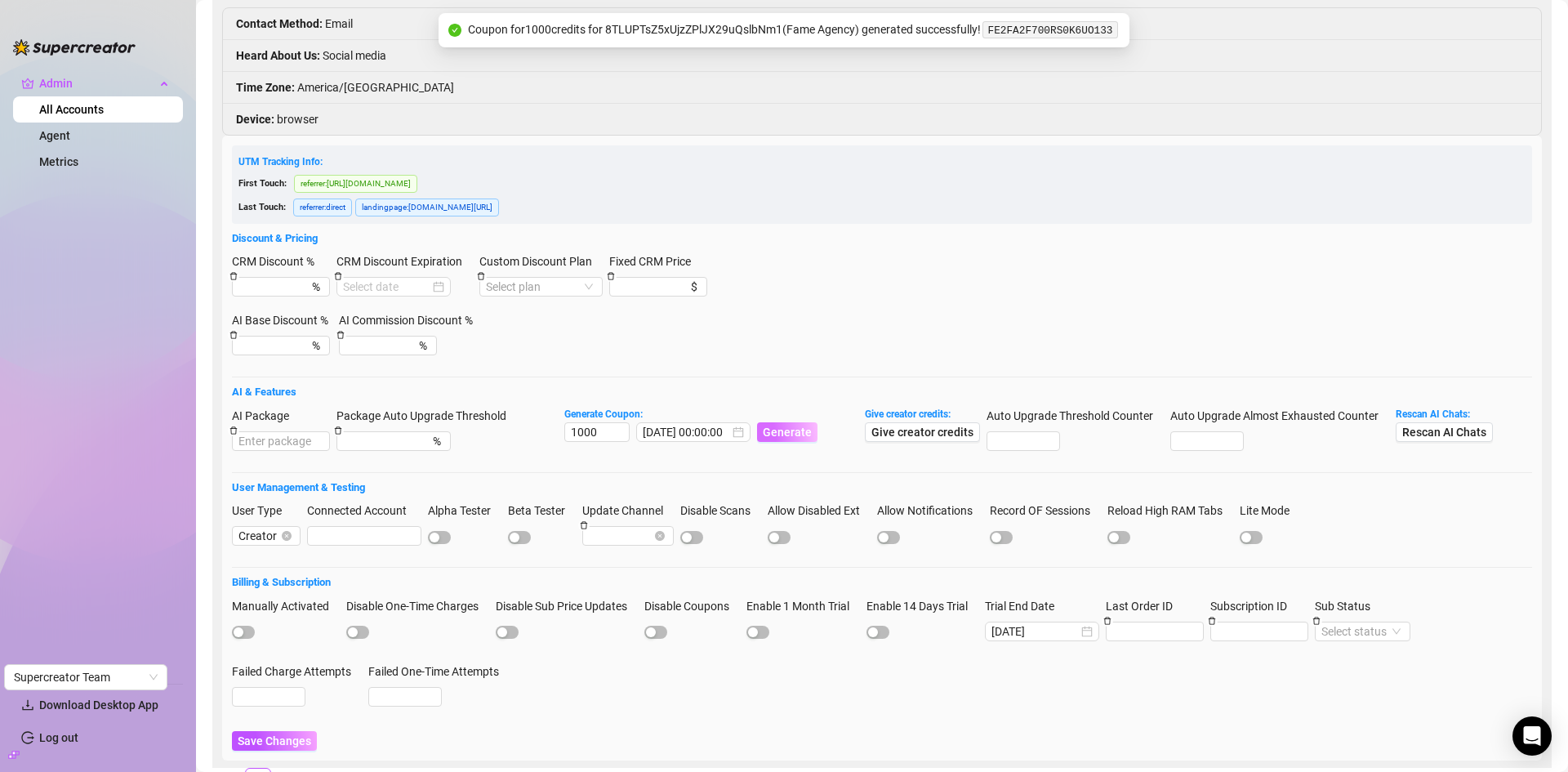
click at [784, 428] on span "Generate" at bounding box center [788, 432] width 49 height 13
drag, startPoint x: 1059, startPoint y: 80, endPoint x: 969, endPoint y: 80, distance: 90.0
click at [969, 80] on code "0FE972F700RS0K6UO52A" at bounding box center [1032, 77] width 134 height 17
copy code "0FE972F700RS0K6UO52A"
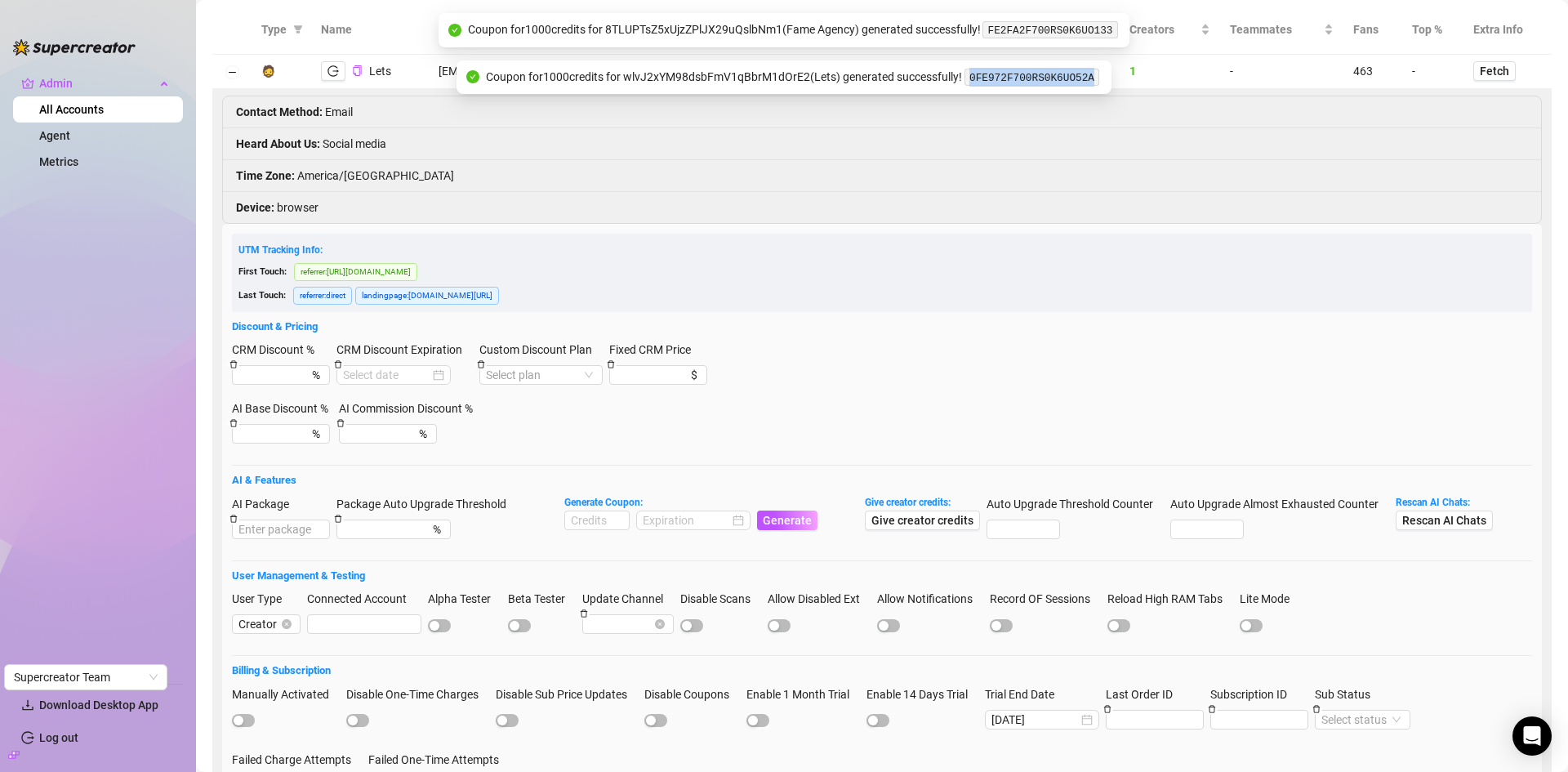
scroll to position [0, 0]
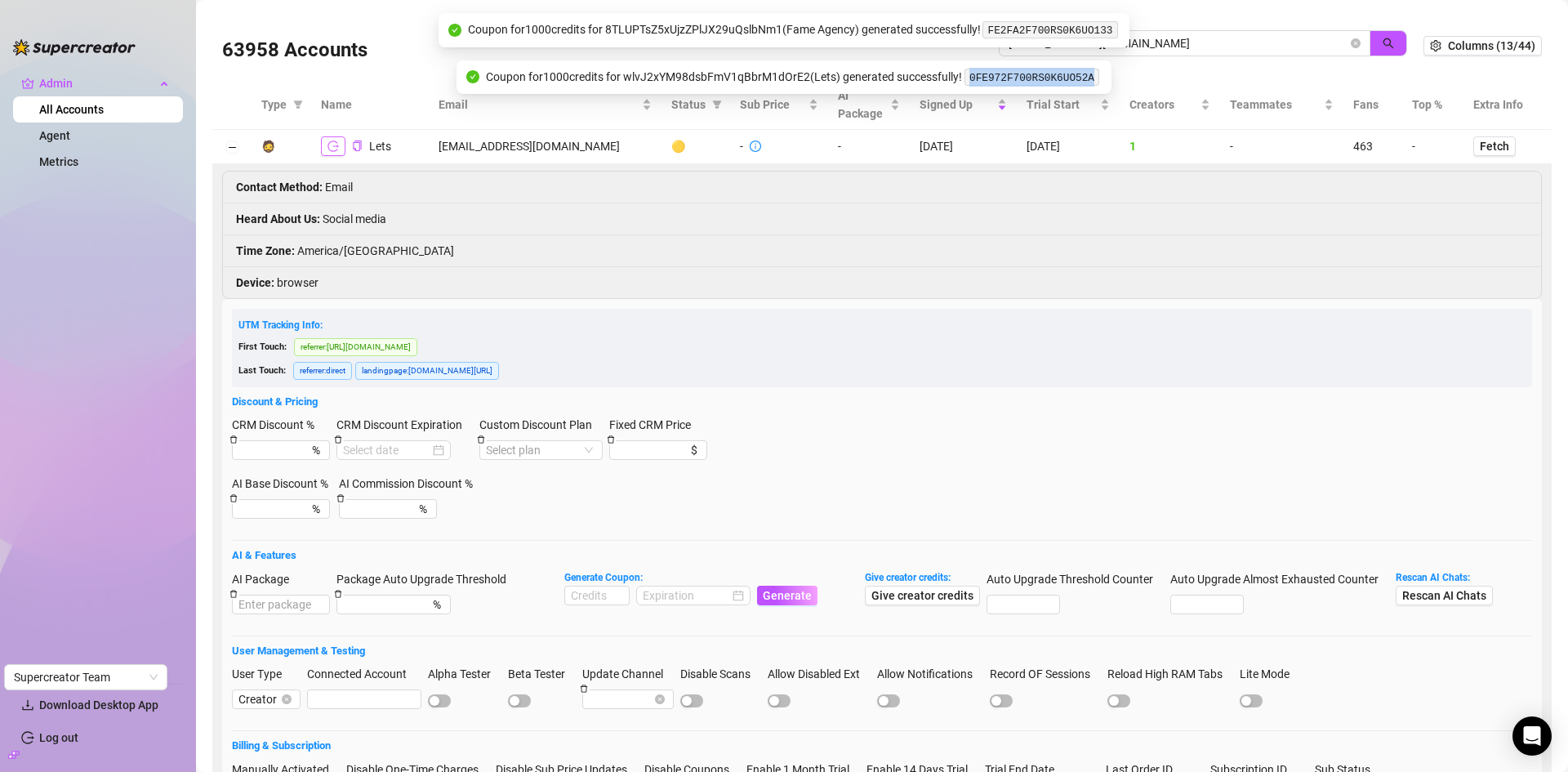
click at [338, 149] on icon "logout" at bounding box center [333, 146] width 12 height 12
drag, startPoint x: 1152, startPoint y: 45, endPoint x: 987, endPoint y: 48, distance: 165.0
click at [999, 48] on span "[EMAIL_ADDRESS][DOMAIN_NAME]" at bounding box center [1184, 43] width 372 height 26
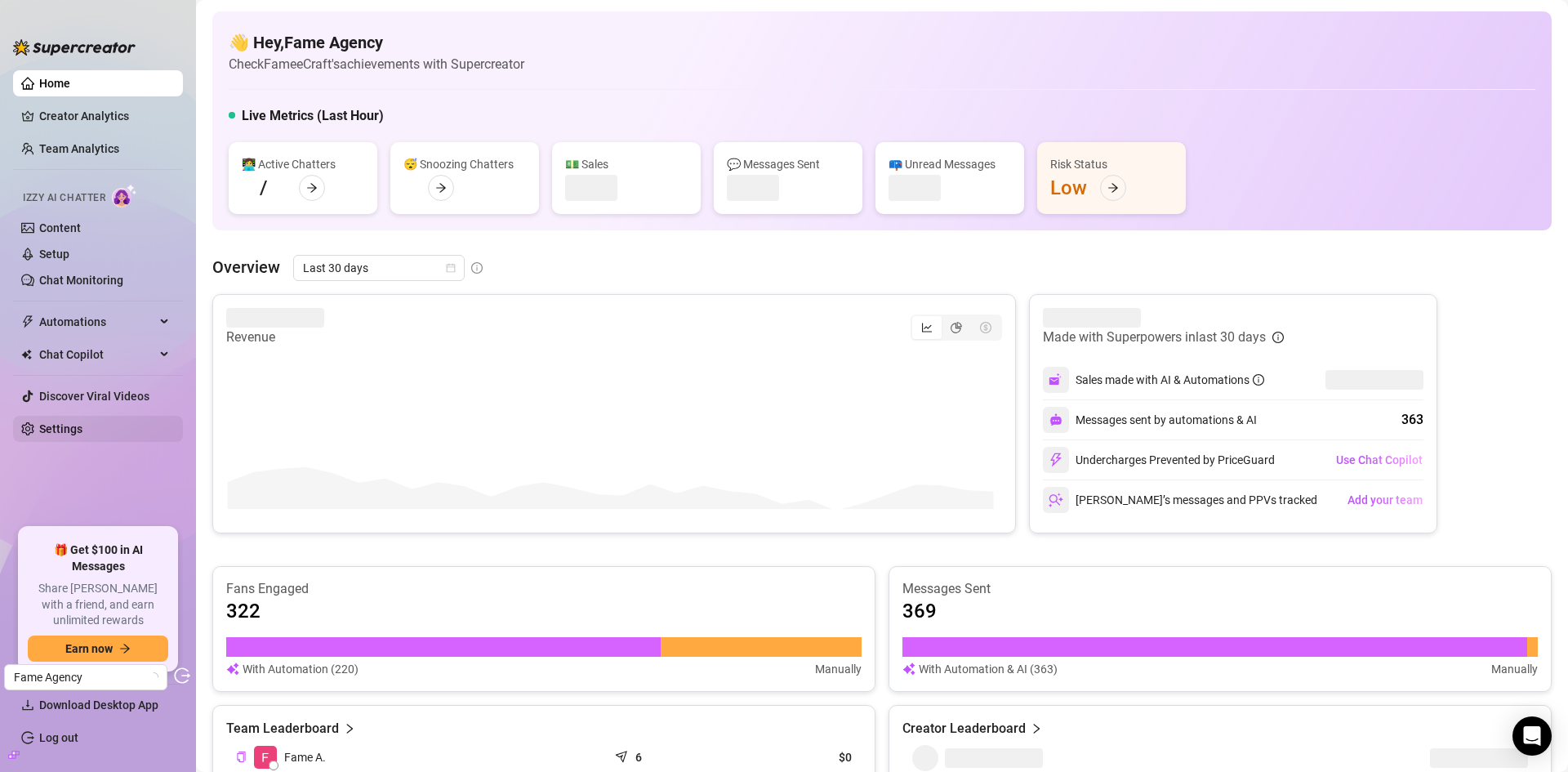
click at [82, 427] on link "Settings" at bounding box center [60, 428] width 43 height 13
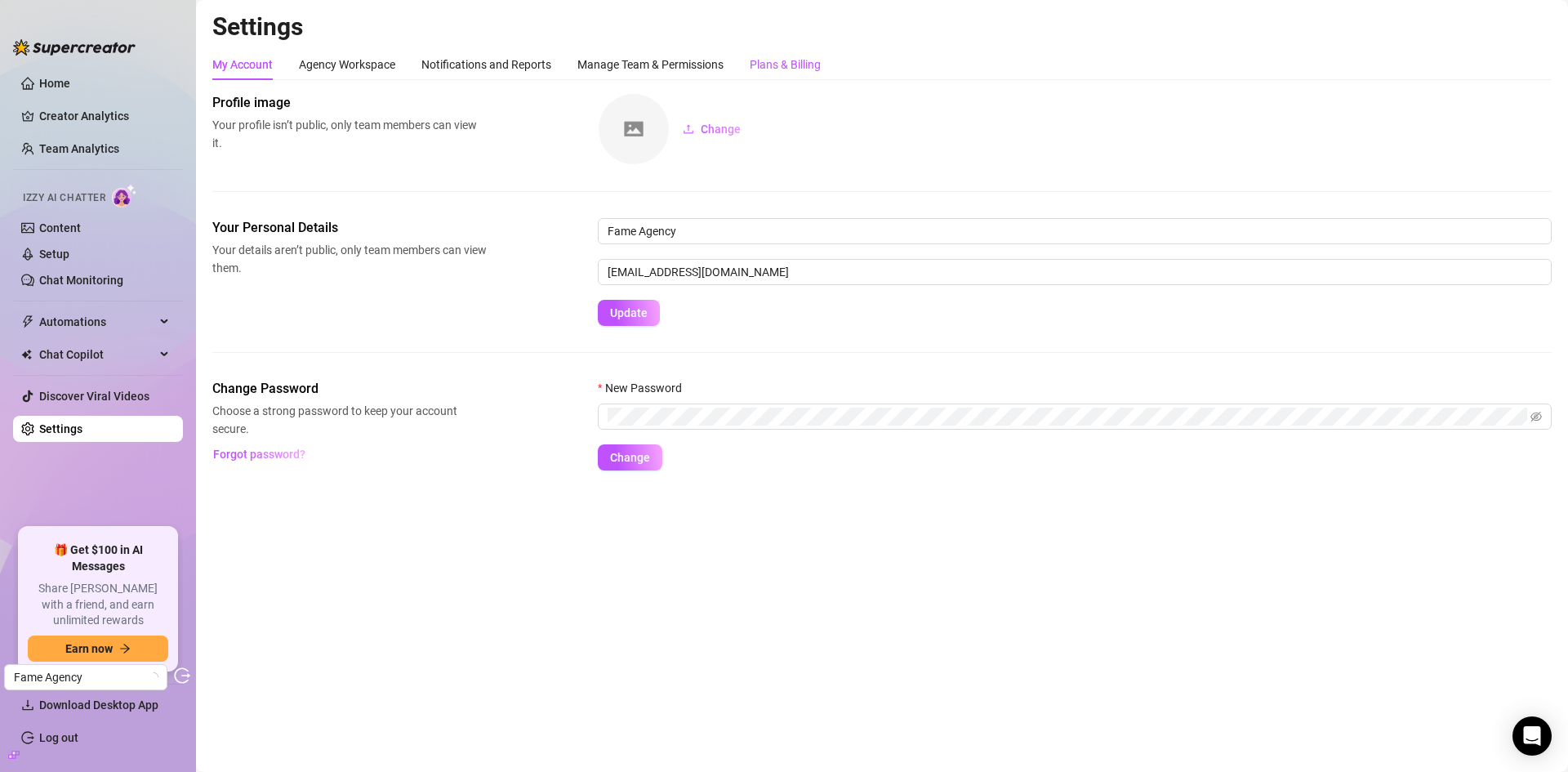
click at [792, 68] on div "Plans & Billing" at bounding box center [786, 65] width 71 height 18
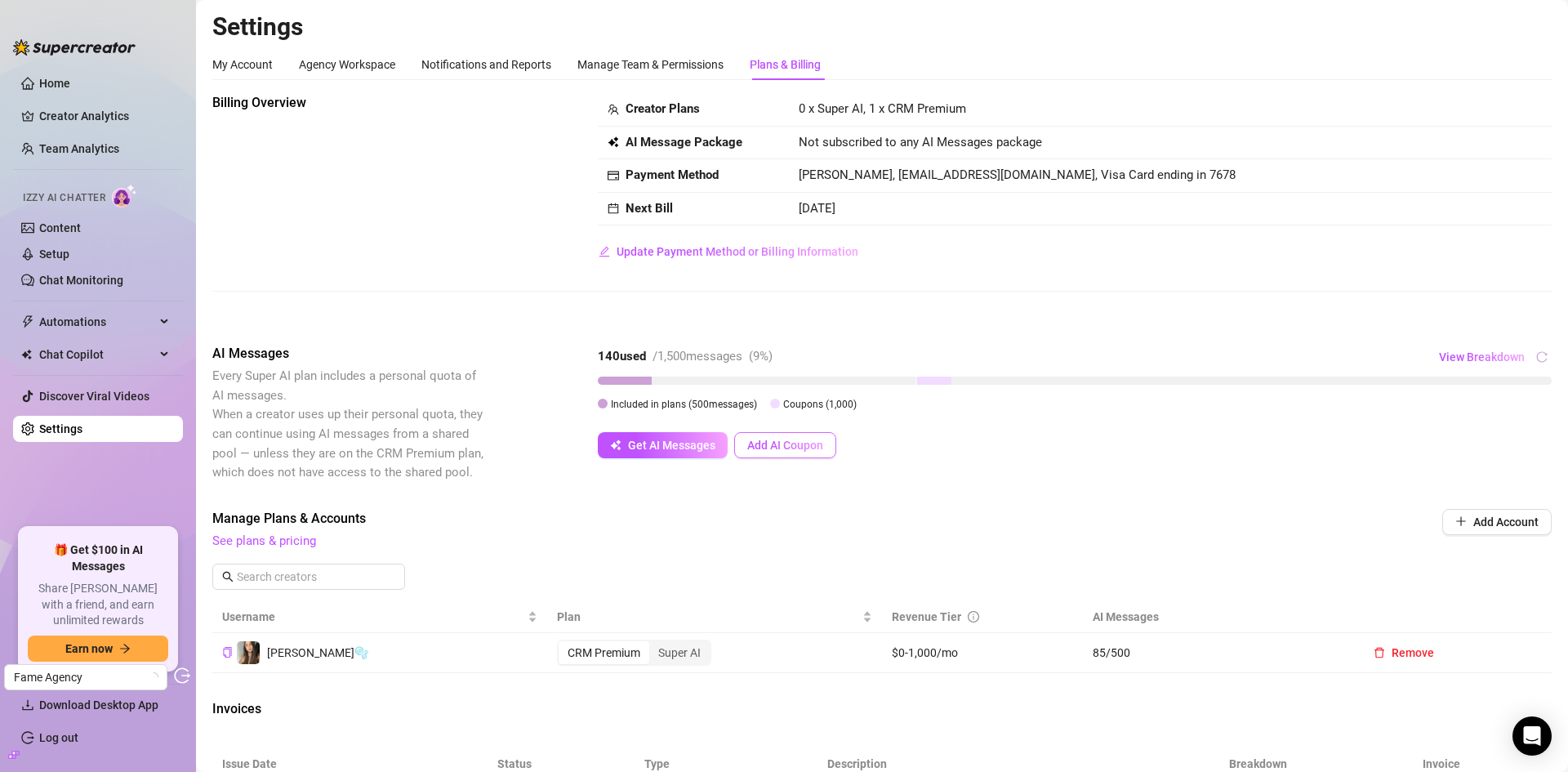
click at [774, 437] on button "Add AI Coupon" at bounding box center [786, 445] width 102 height 26
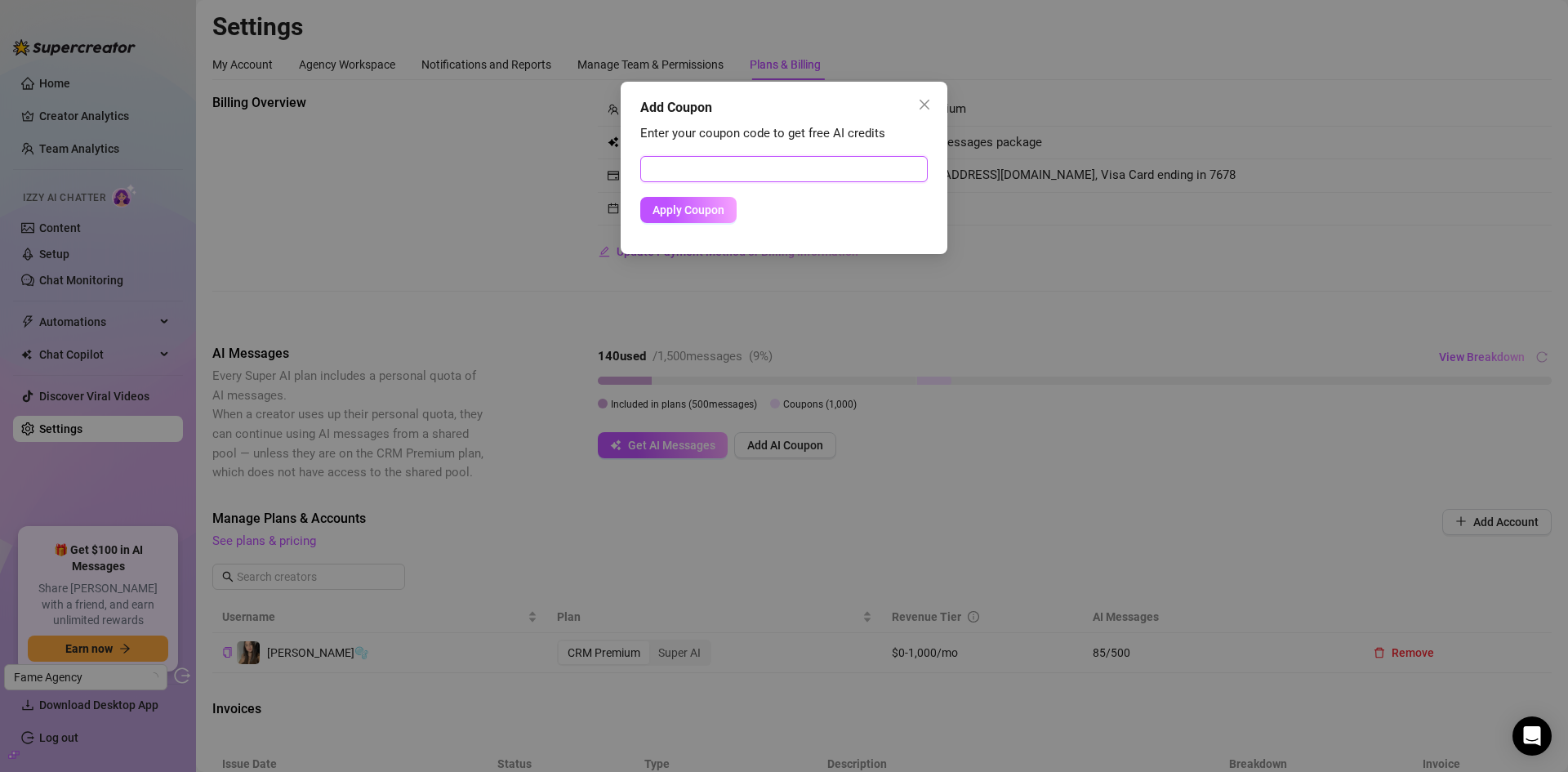
click at [755, 176] on input "text" at bounding box center [784, 169] width 288 height 26
paste input "FE2FA2F700RS0K6UO133"
type input "FE2FA2F700RS0K6UO133"
click at [681, 223] on div "Enter your coupon code to get free AI credits FE2FA2F700RS0K6UO133 Apply Coupon" at bounding box center [784, 181] width 288 height 113
click at [677, 207] on span "Apply Coupon" at bounding box center [688, 210] width 72 height 13
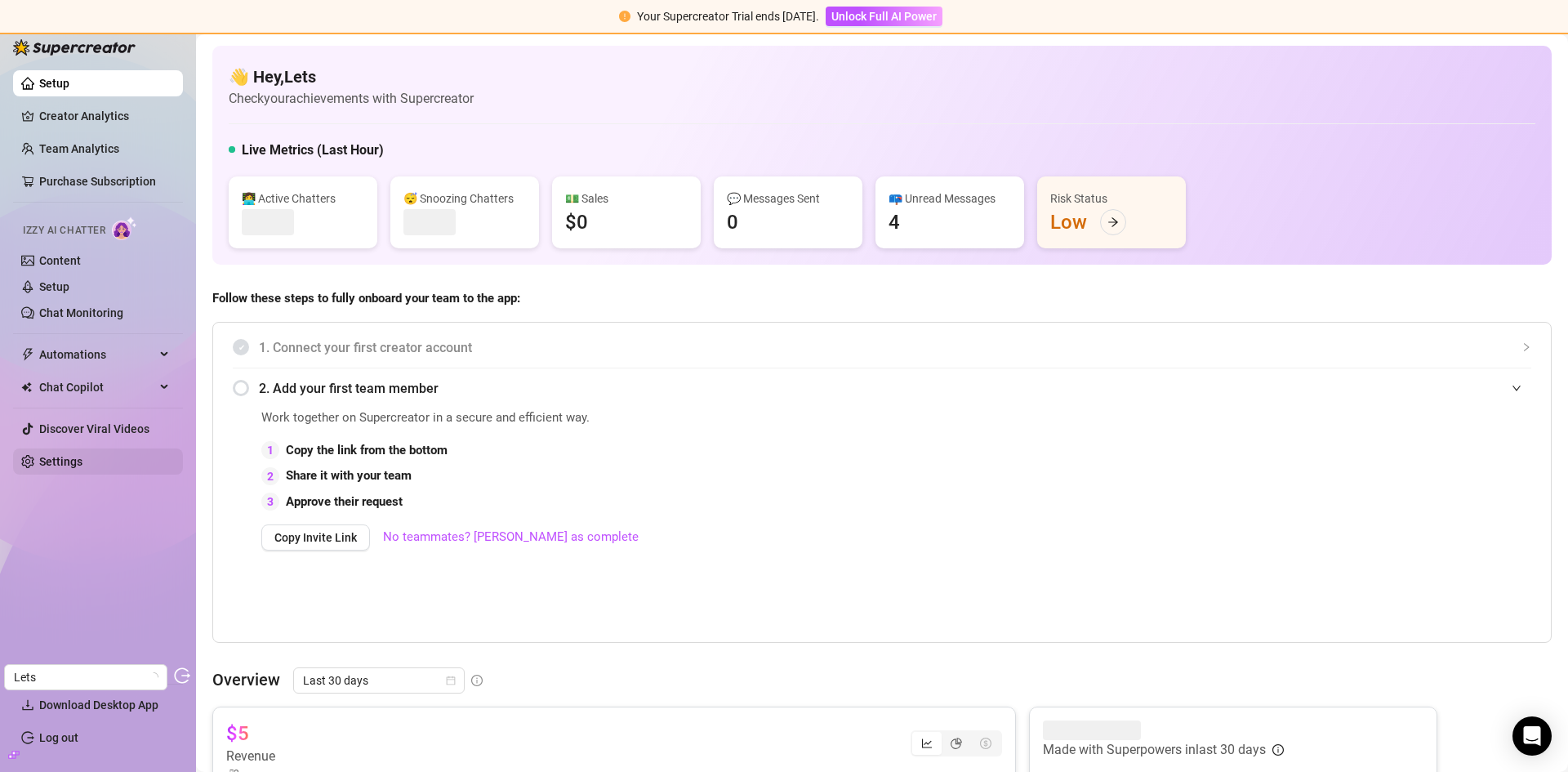
click at [74, 455] on link "Settings" at bounding box center [60, 461] width 43 height 13
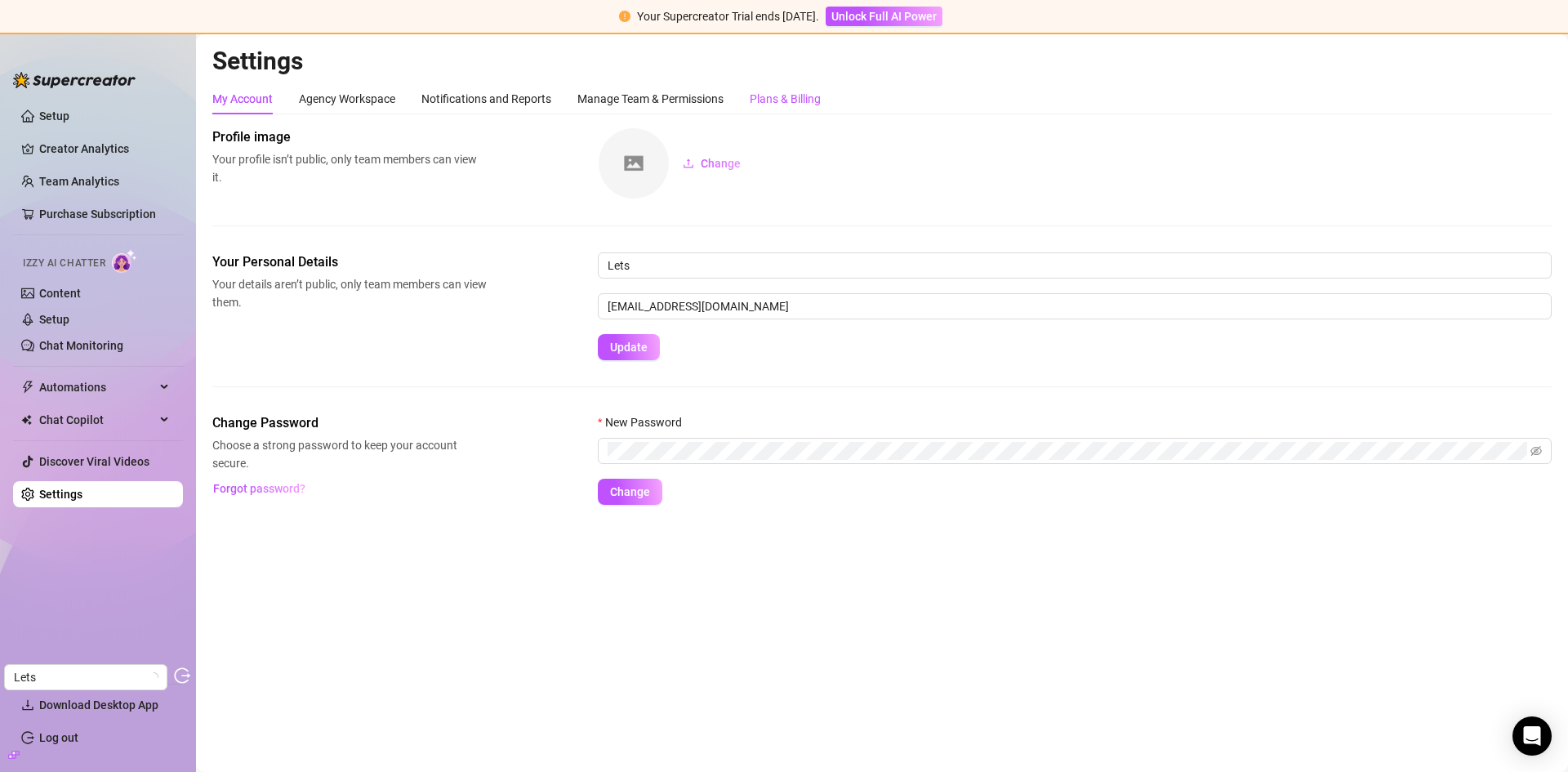
click at [787, 102] on div "Plans & Billing" at bounding box center [786, 99] width 71 height 18
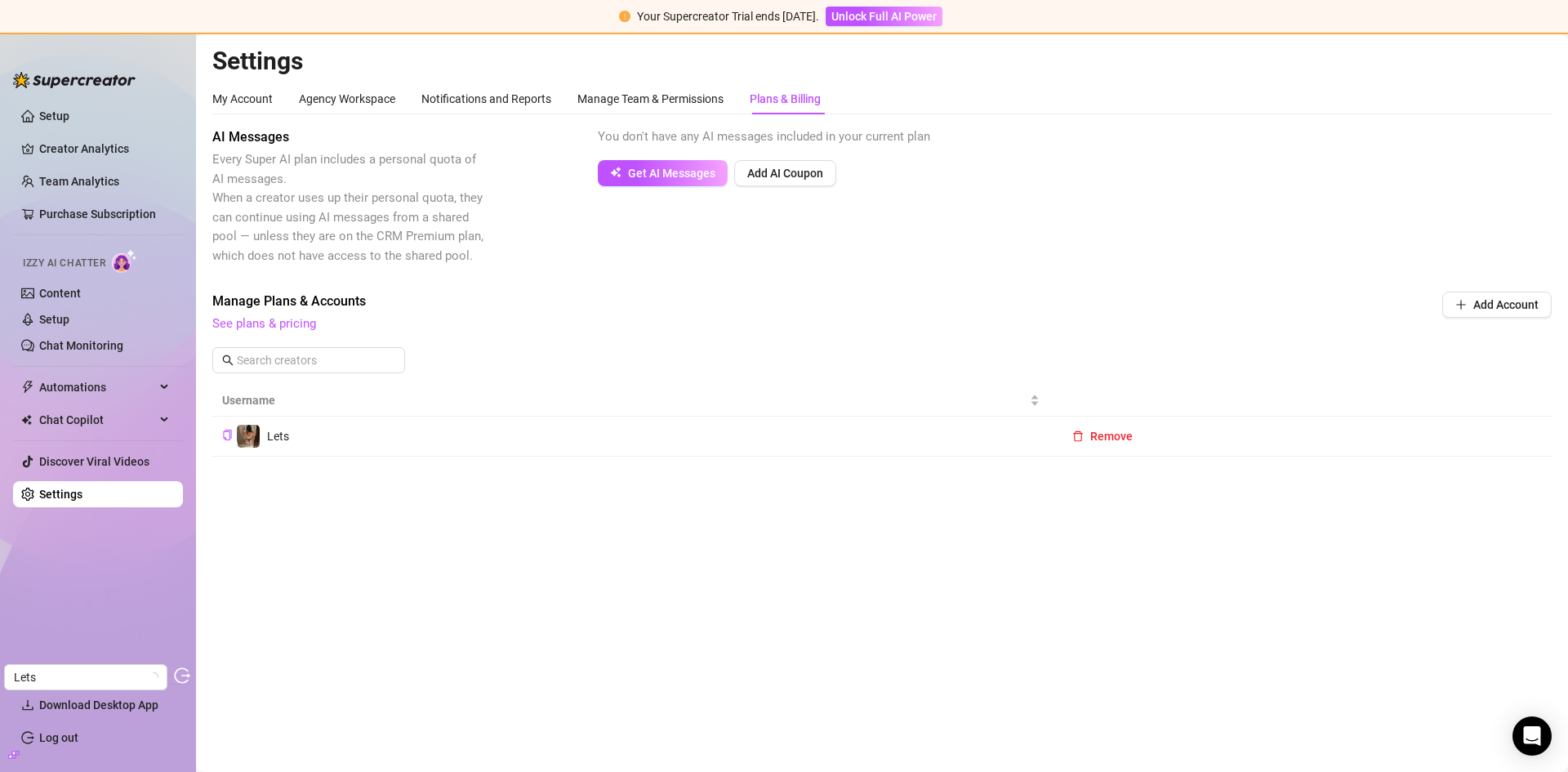
click at [790, 169] on span "Add AI Coupon" at bounding box center [785, 173] width 76 height 13
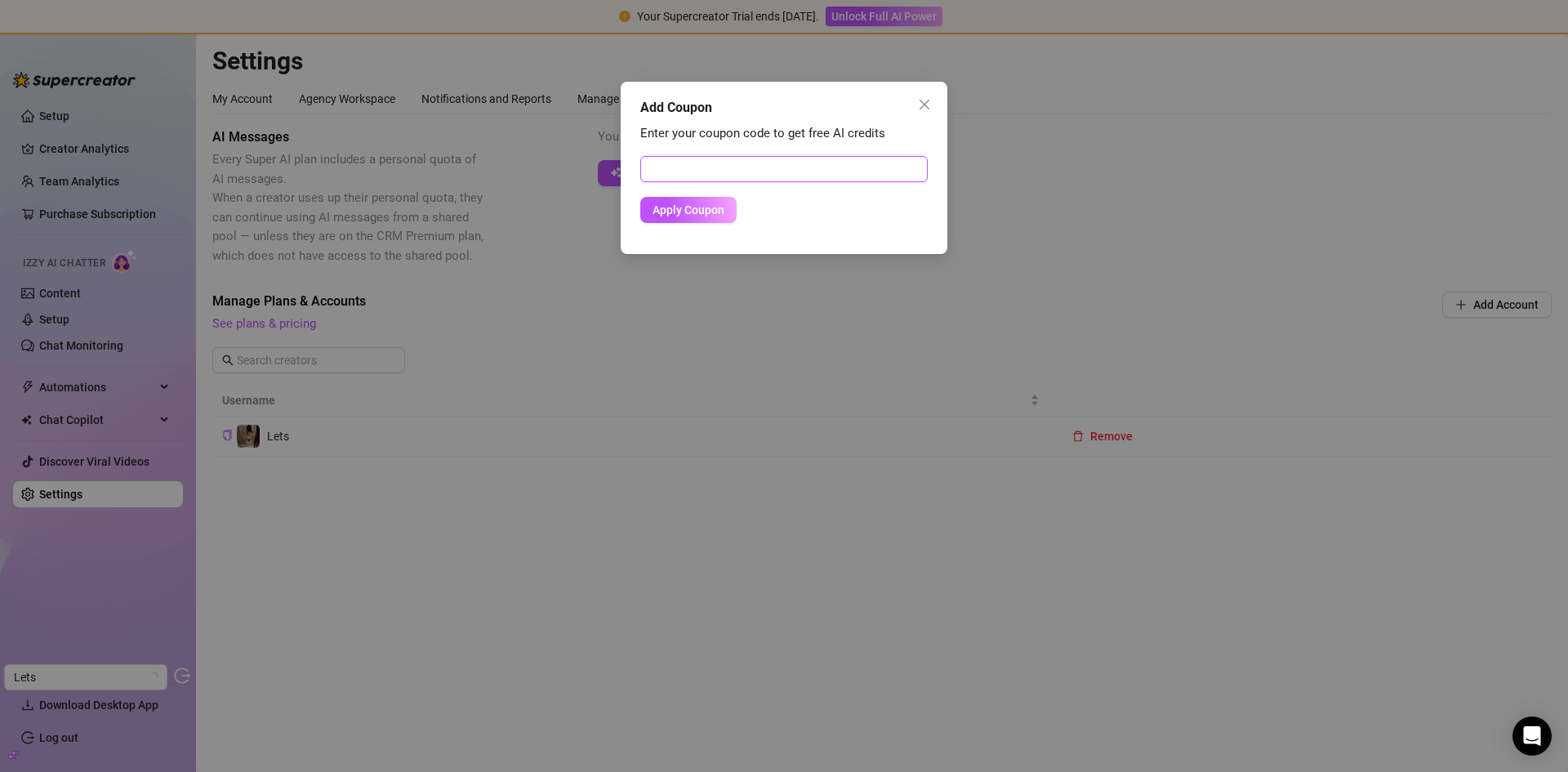
click at [789, 174] on input "text" at bounding box center [784, 169] width 288 height 26
paste input "0FE972F700RS0K6UO52A"
type input "0FE972F700RS0K6UO52A"
click at [711, 213] on span "Apply Coupon" at bounding box center [688, 210] width 72 height 13
